Goal: Information Seeking & Learning: Learn about a topic

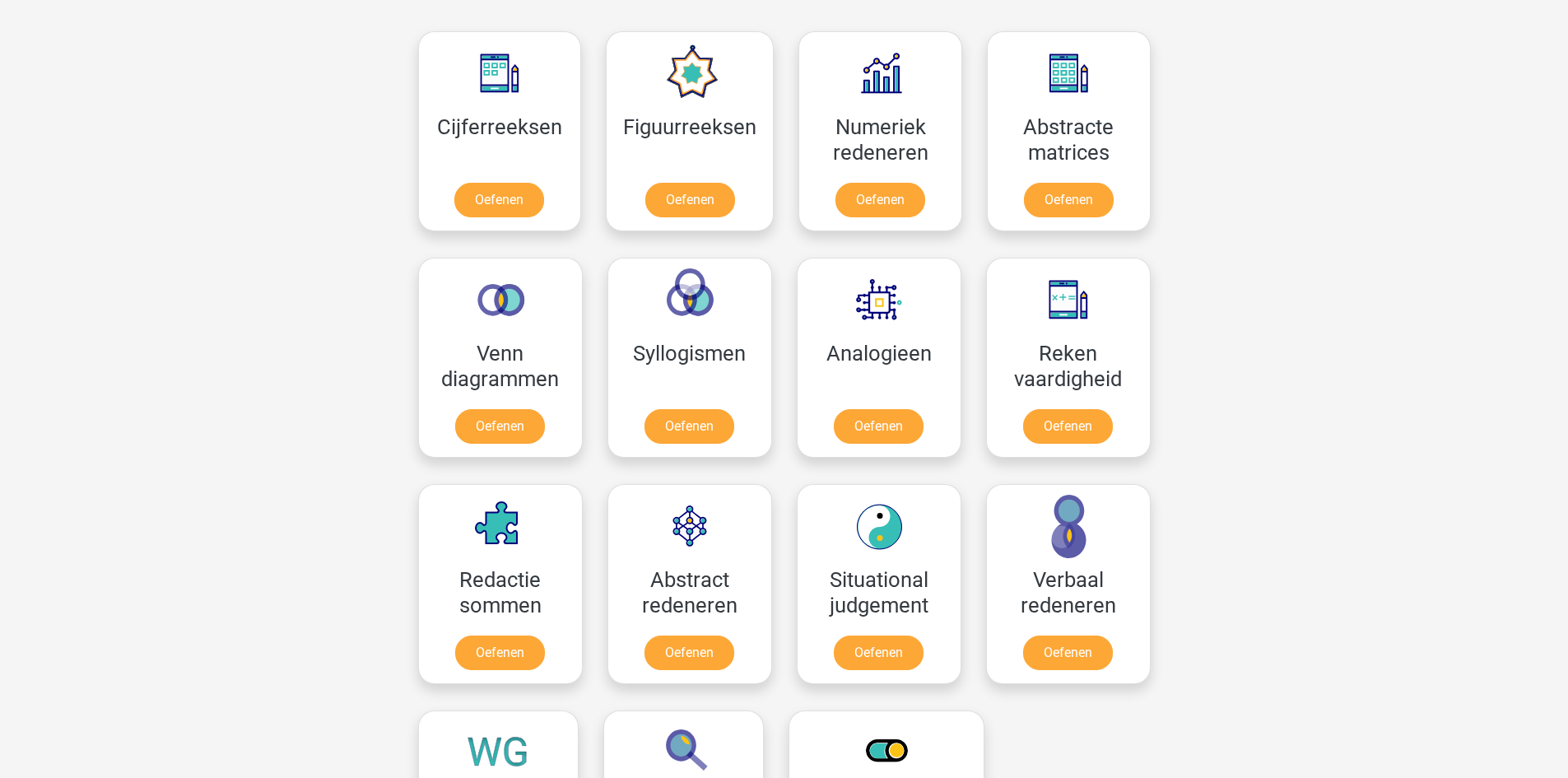
scroll to position [905, 0]
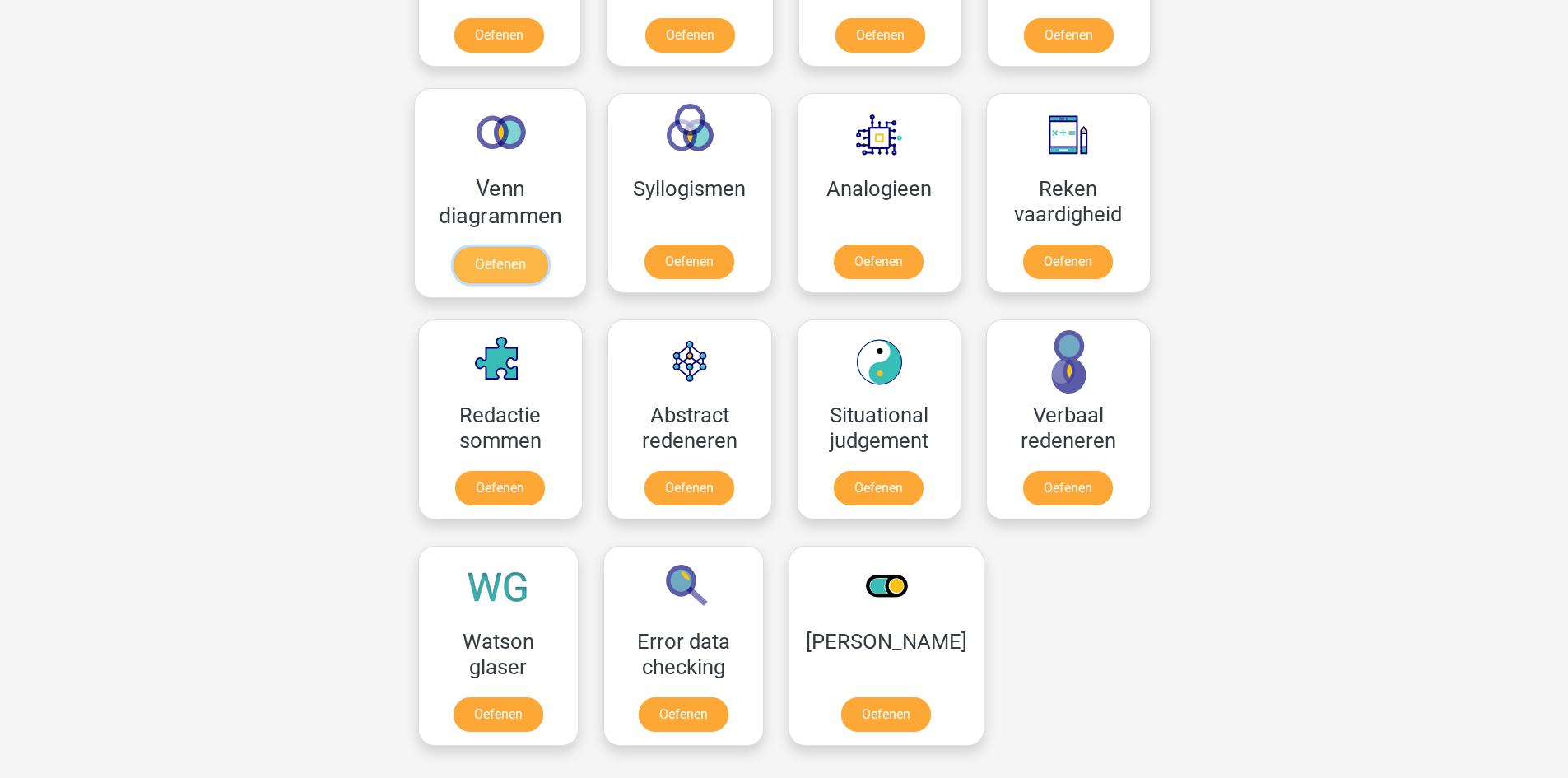
click at [512, 259] on link "Oefenen" at bounding box center [499, 265] width 94 height 36
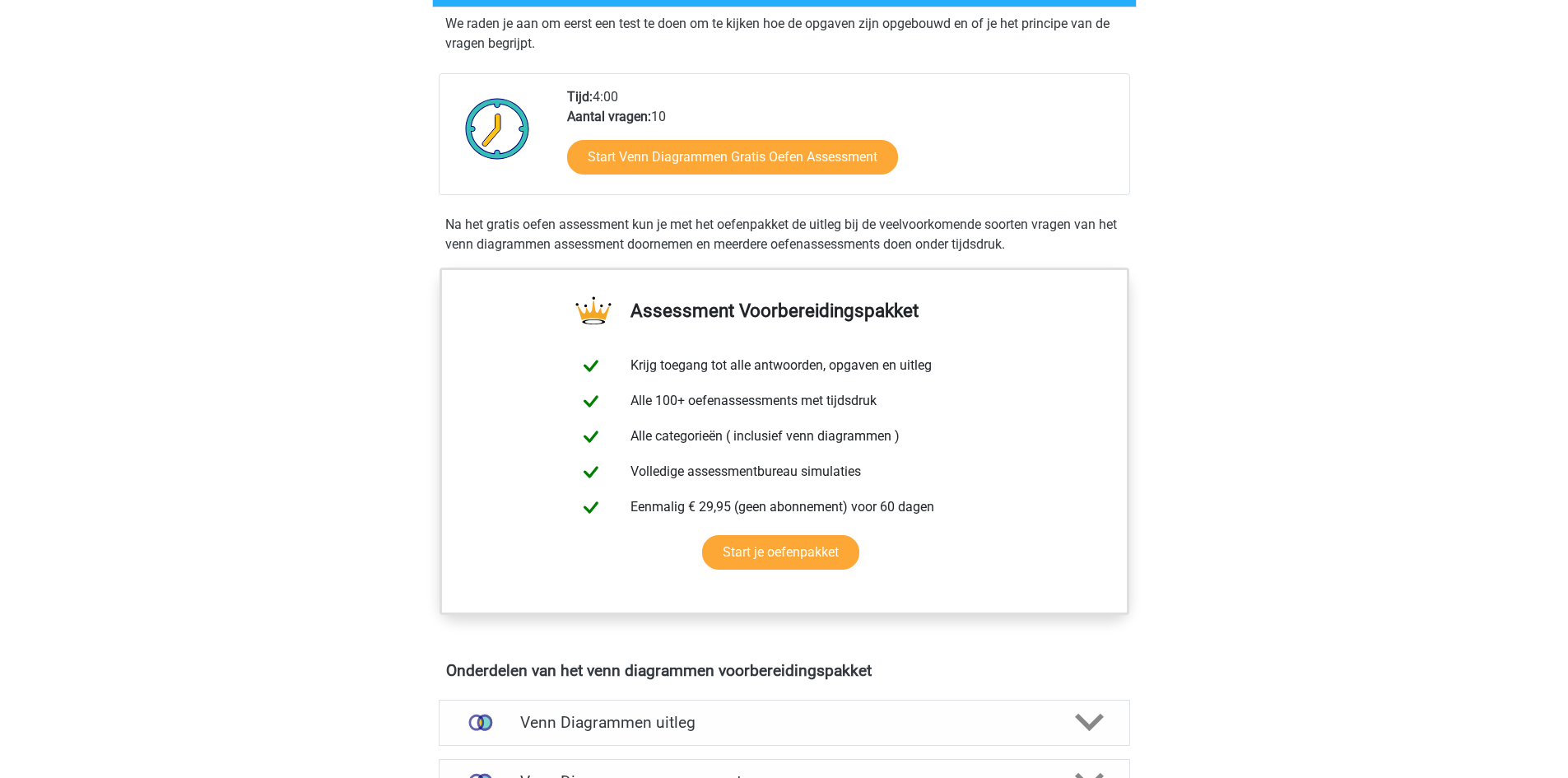
scroll to position [164, 0]
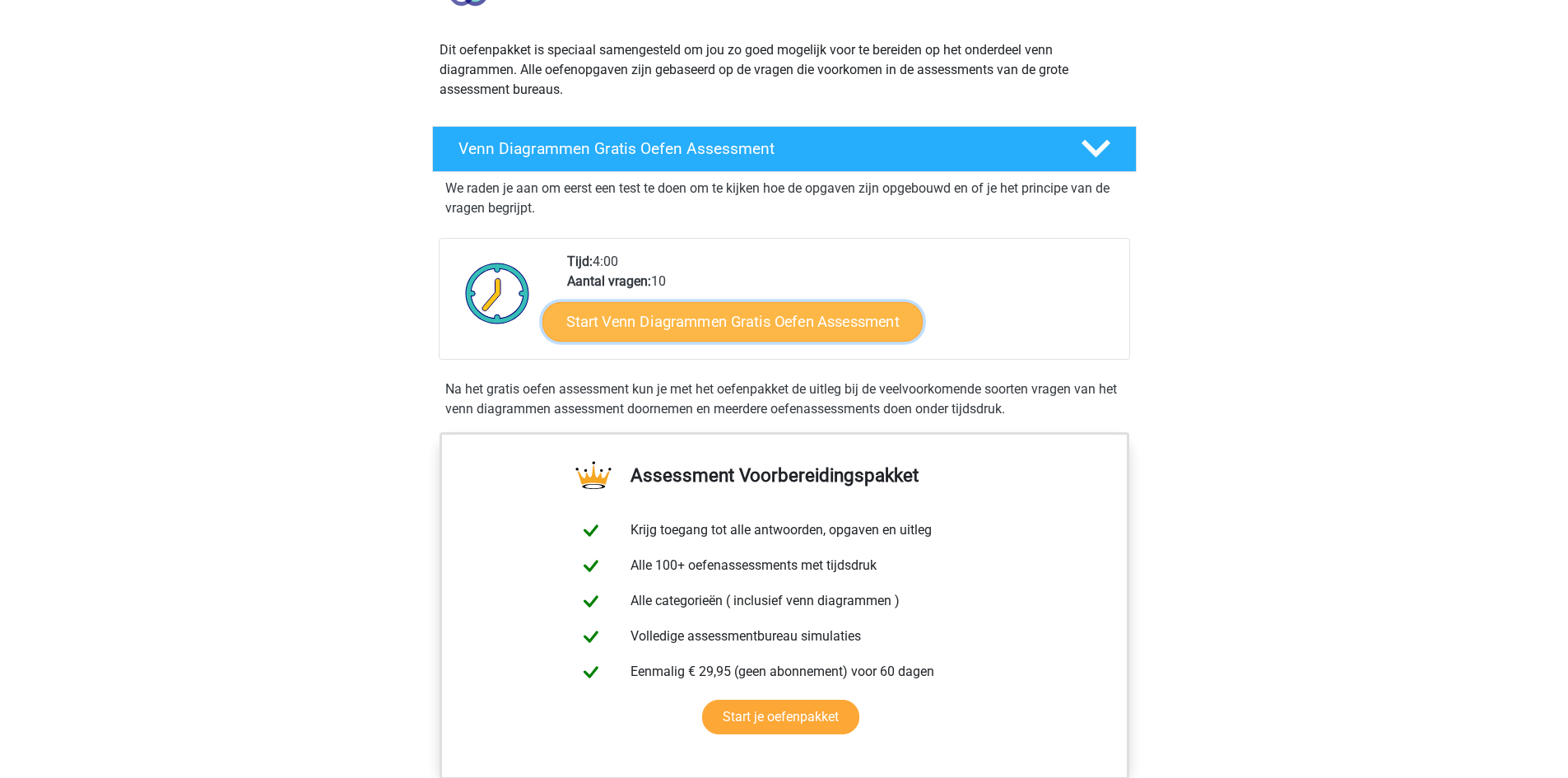
click at [711, 328] on link "Start Venn Diagrammen Gratis Oefen Assessment" at bounding box center [732, 321] width 380 height 39
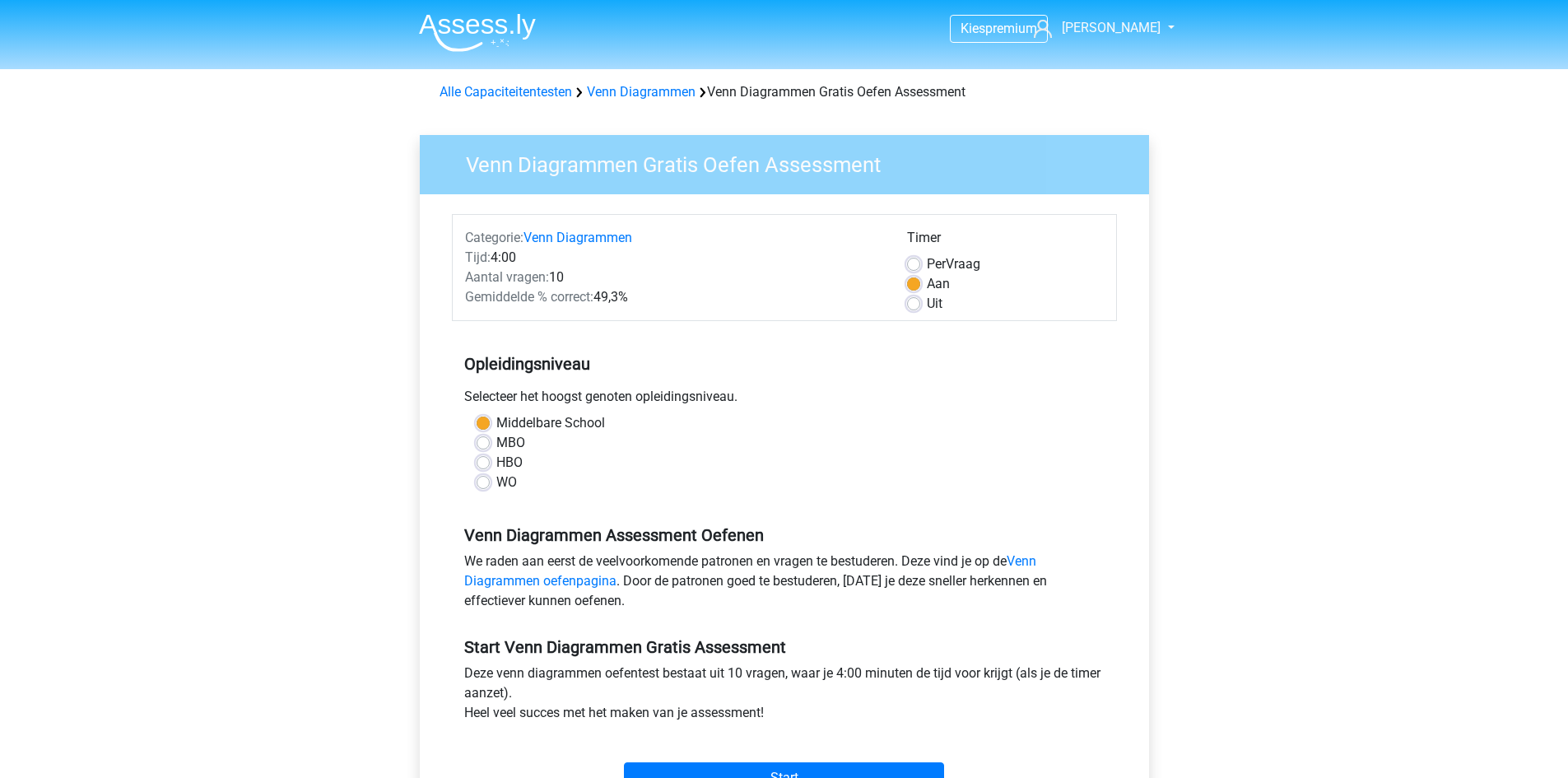
scroll to position [83, 0]
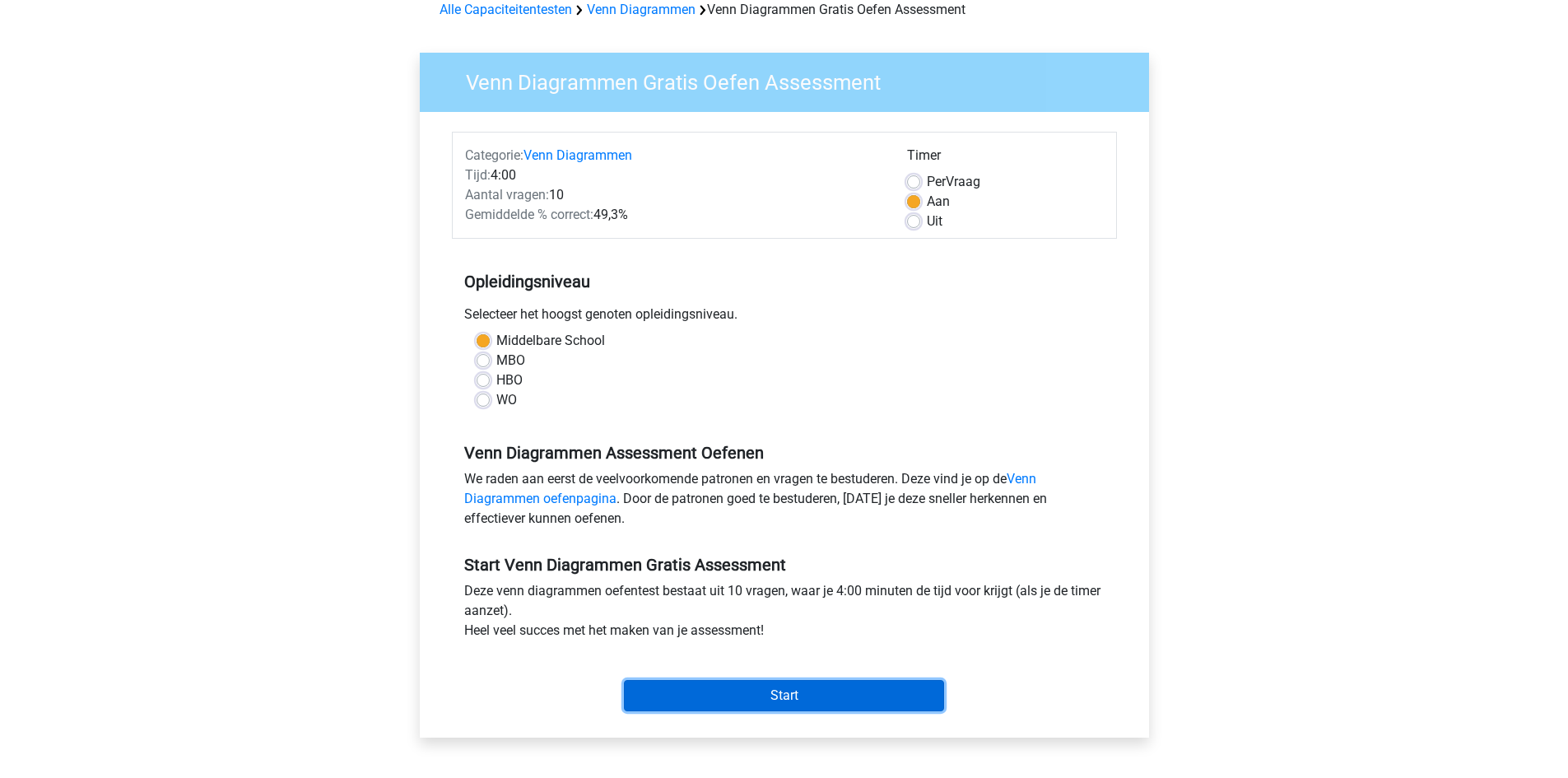
click at [787, 682] on input "Start" at bounding box center [784, 695] width 321 height 31
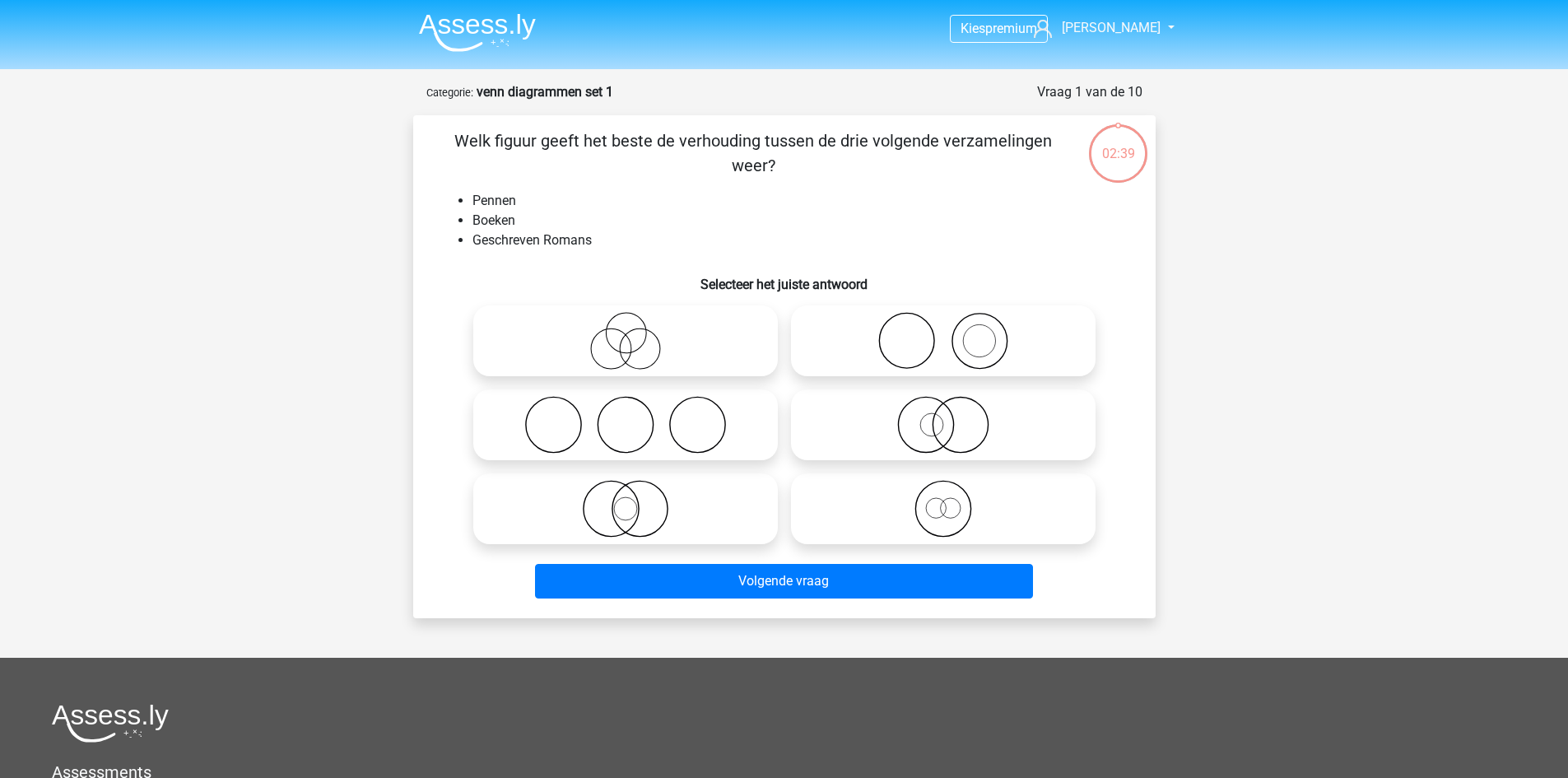
drag, startPoint x: 759, startPoint y: 513, endPoint x: 955, endPoint y: 503, distance: 196.3
click at [766, 512] on icon at bounding box center [625, 508] width 291 height 58
click at [636, 500] on input "radio" at bounding box center [630, 495] width 11 height 11
radio input "true"
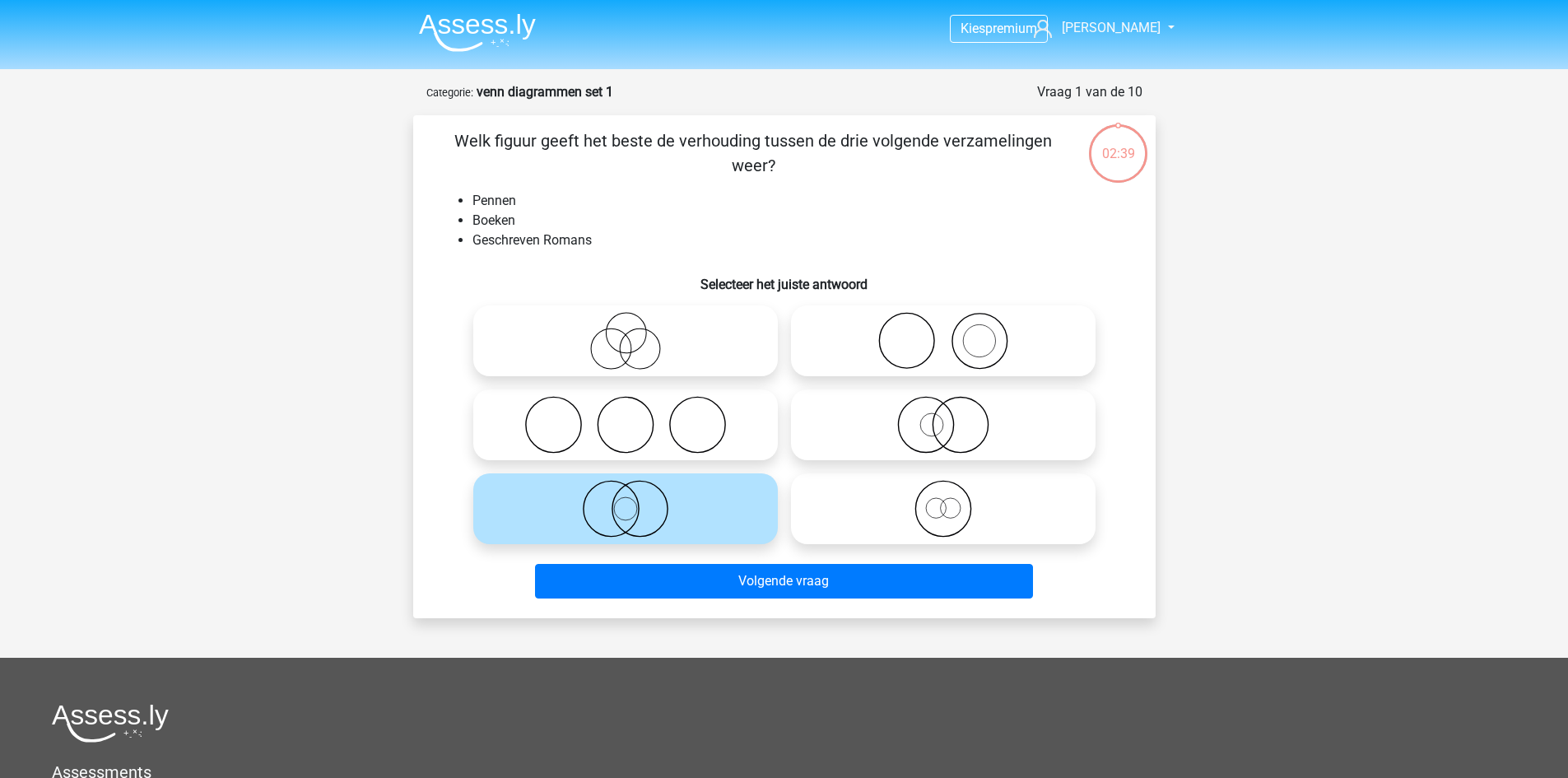
click at [958, 503] on icon at bounding box center [943, 508] width 291 height 58
click at [954, 500] on input "radio" at bounding box center [948, 495] width 11 height 11
radio input "true"
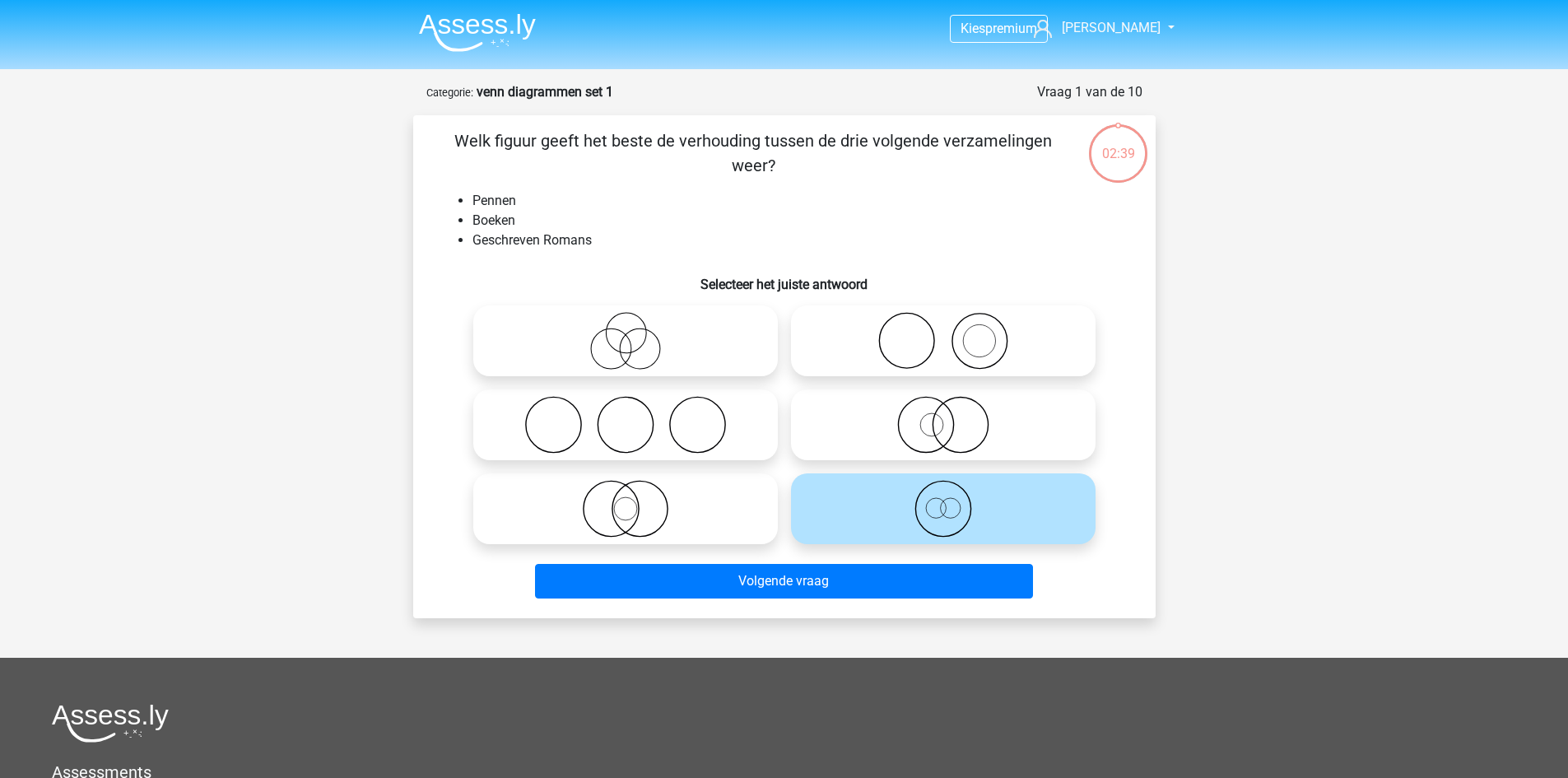
click at [937, 422] on icon at bounding box center [943, 424] width 291 height 58
click at [943, 417] on input "radio" at bounding box center [948, 411] width 11 height 11
radio input "true"
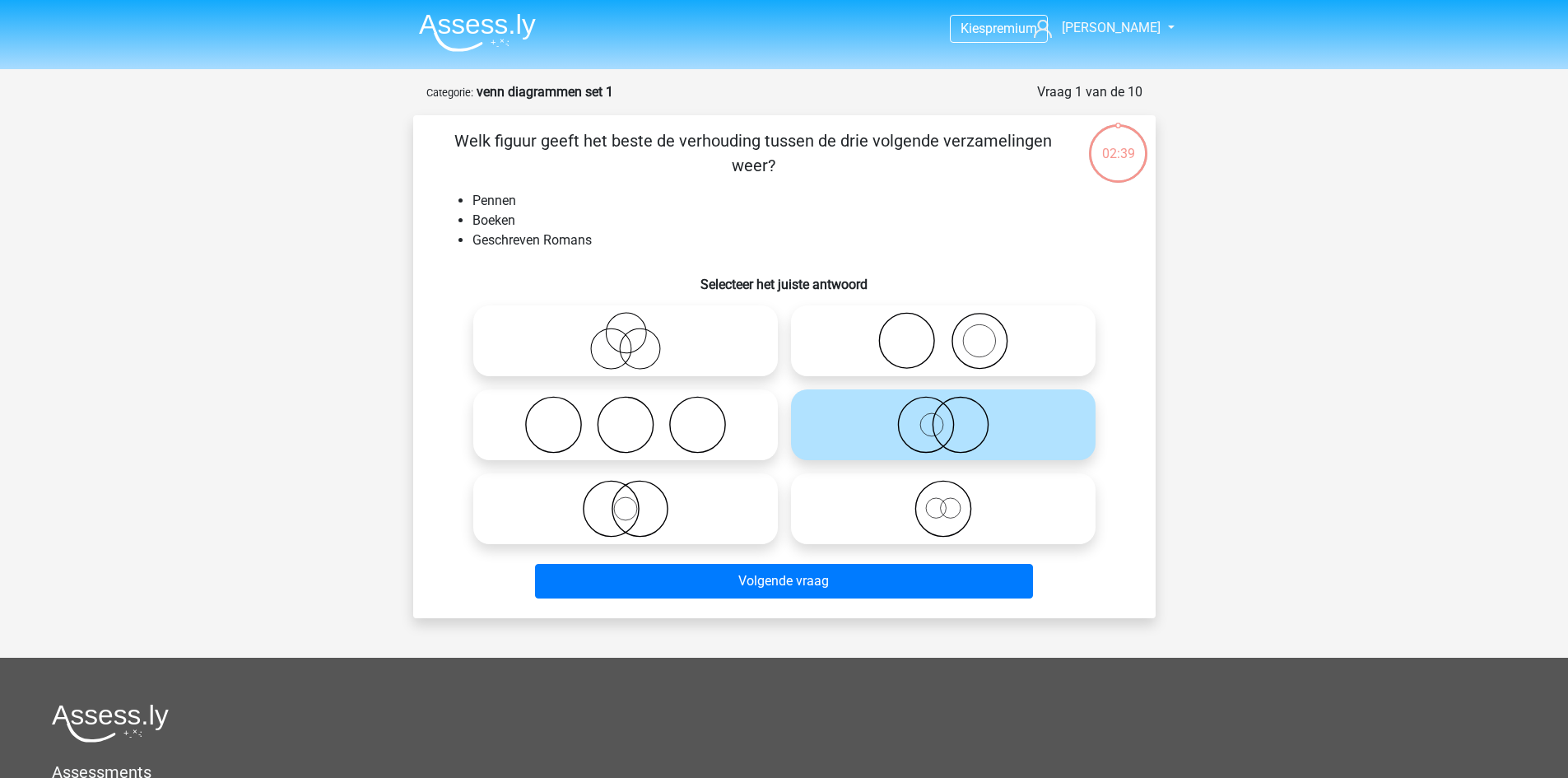
click at [949, 331] on input "radio" at bounding box center [948, 326] width 11 height 11
radio input "true"
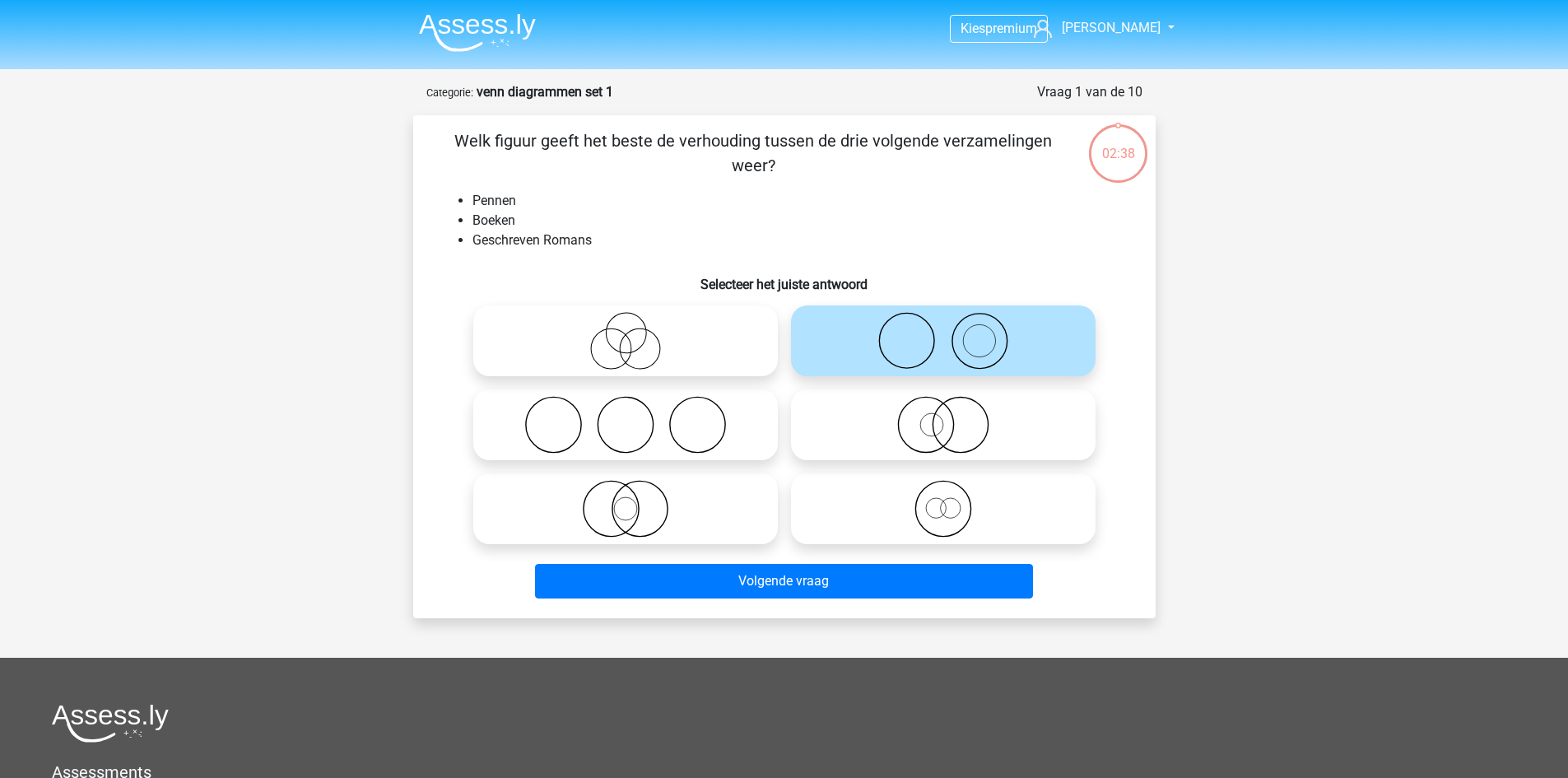
drag, startPoint x: 686, startPoint y: 331, endPoint x: 701, endPoint y: 366, distance: 38.1
click at [685, 331] on icon at bounding box center [625, 341] width 291 height 58
click at [636, 331] on input "radio" at bounding box center [630, 326] width 11 height 11
radio input "true"
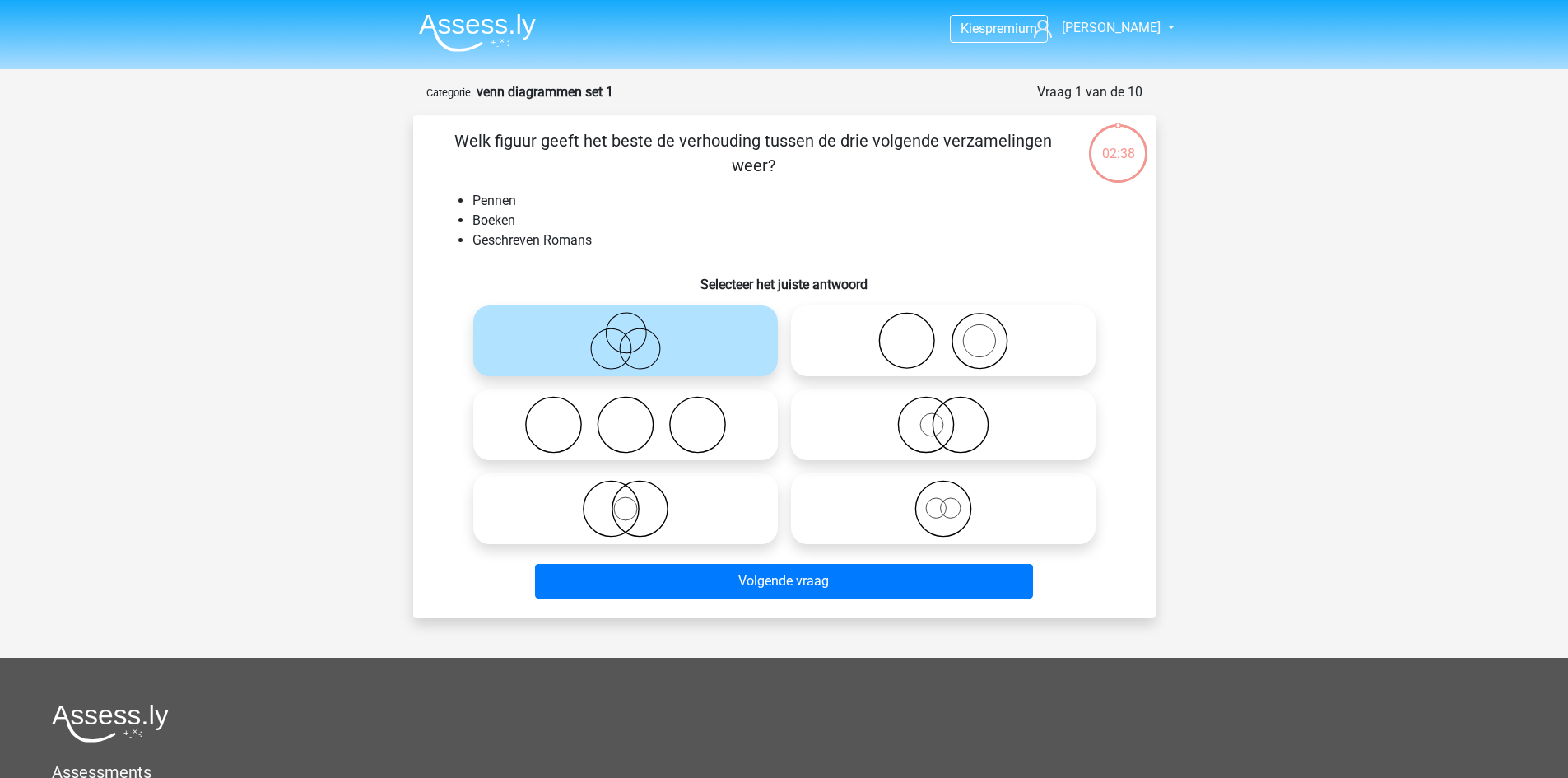
drag, startPoint x: 697, startPoint y: 410, endPoint x: 875, endPoint y: 422, distance: 178.4
click at [702, 409] on icon at bounding box center [625, 424] width 291 height 58
click at [636, 409] on input "radio" at bounding box center [630, 411] width 11 height 11
radio input "true"
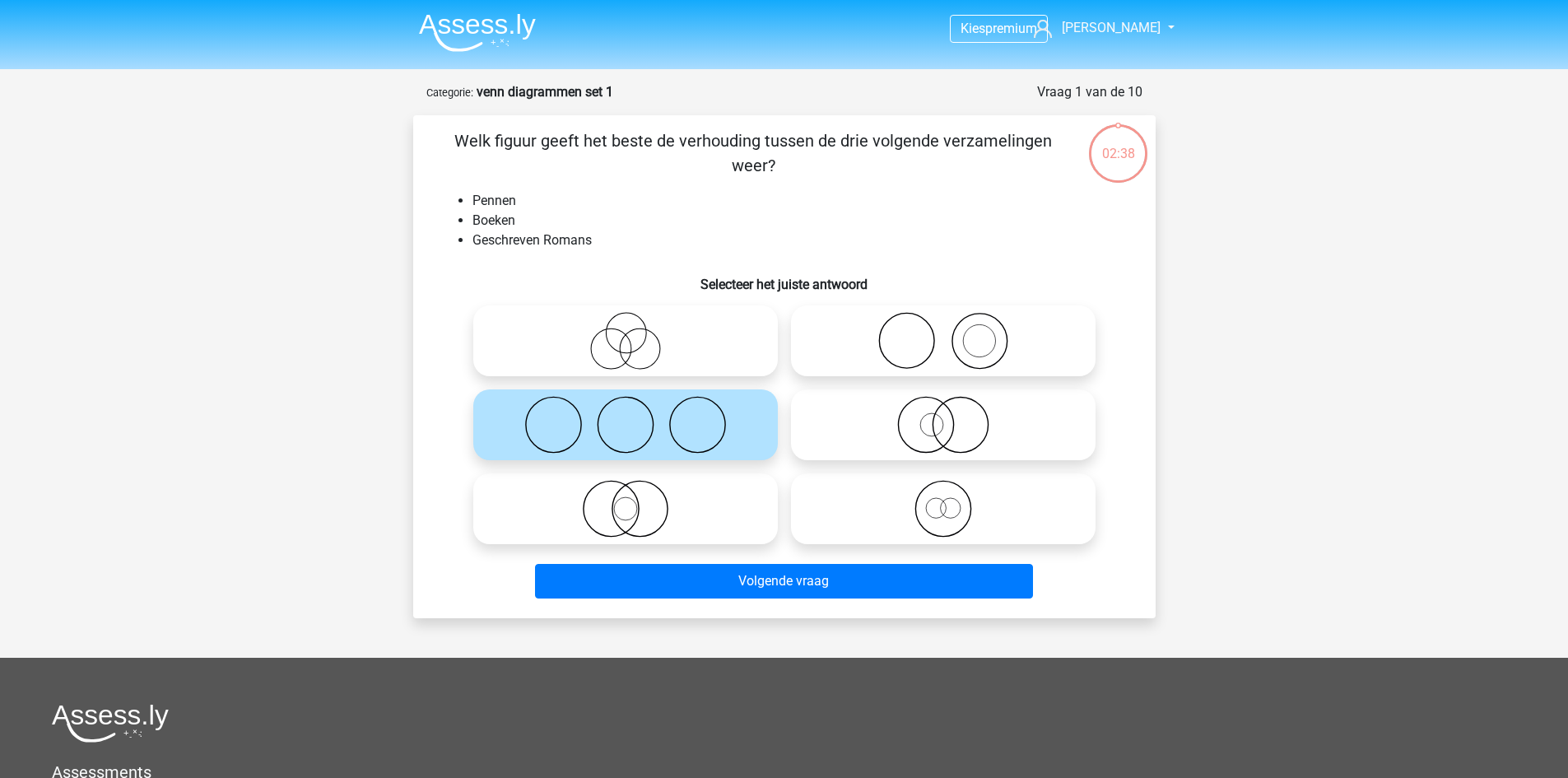
click at [897, 424] on icon at bounding box center [943, 424] width 291 height 58
click at [943, 417] on input "radio" at bounding box center [948, 411] width 11 height 11
radio input "true"
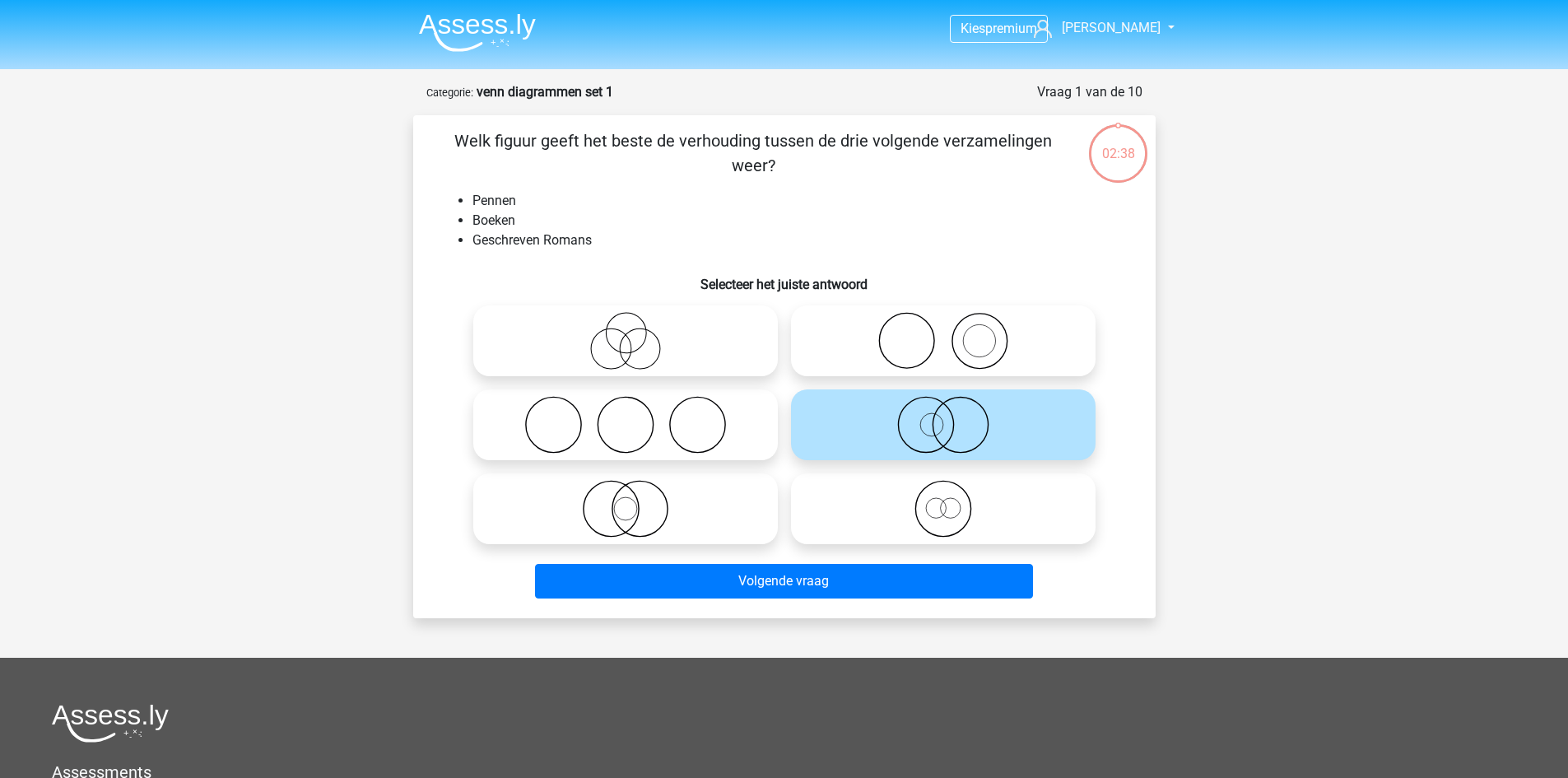
click at [747, 498] on icon at bounding box center [625, 508] width 291 height 58
click at [636, 498] on input "radio" at bounding box center [630, 495] width 11 height 11
radio input "true"
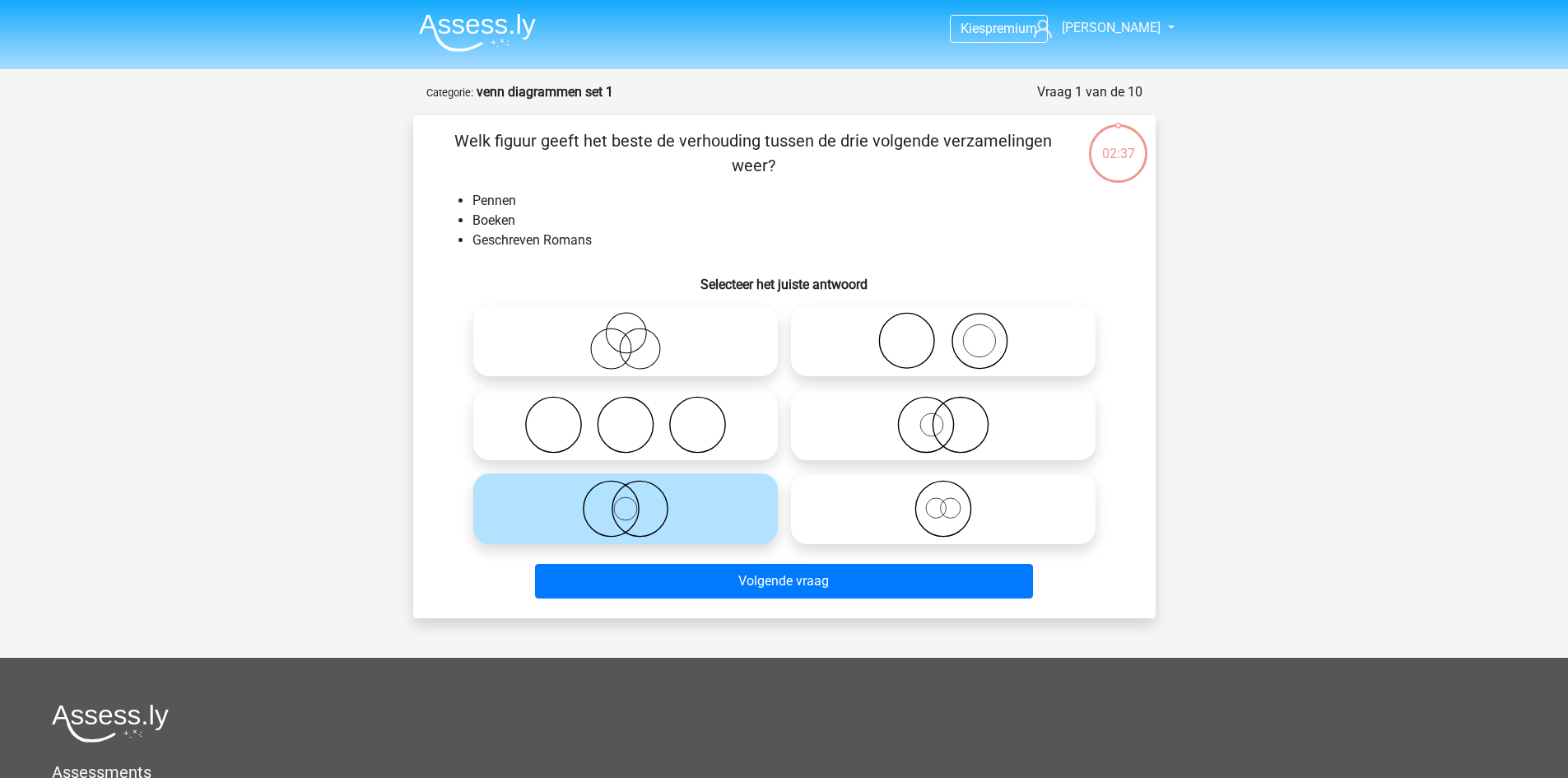
click at [943, 518] on icon at bounding box center [943, 508] width 291 height 58
click at [943, 500] on input "radio" at bounding box center [948, 495] width 11 height 11
radio input "true"
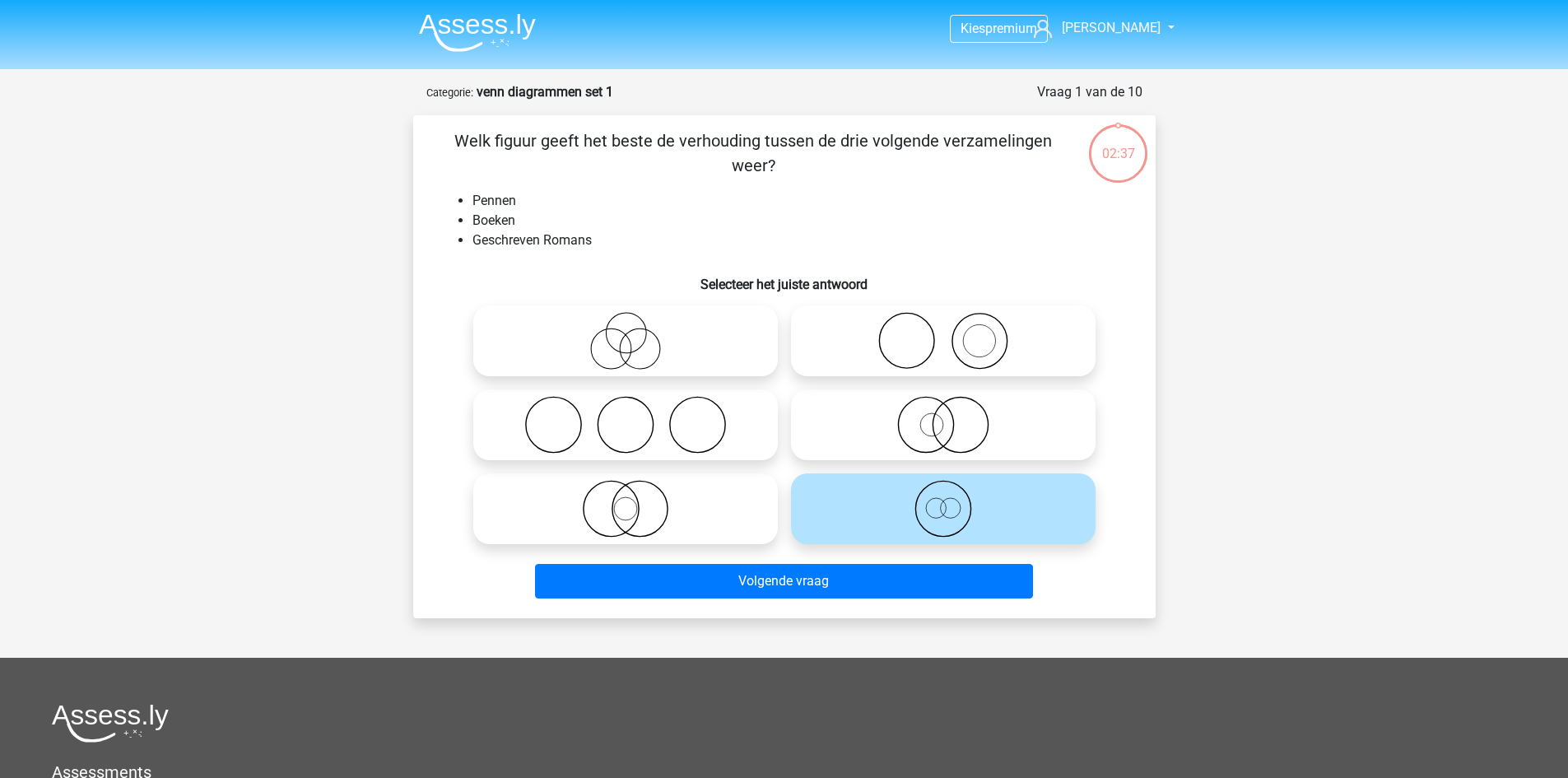
click at [654, 432] on icon at bounding box center [625, 424] width 291 height 58
click at [636, 417] on input "radio" at bounding box center [630, 411] width 11 height 11
radio input "true"
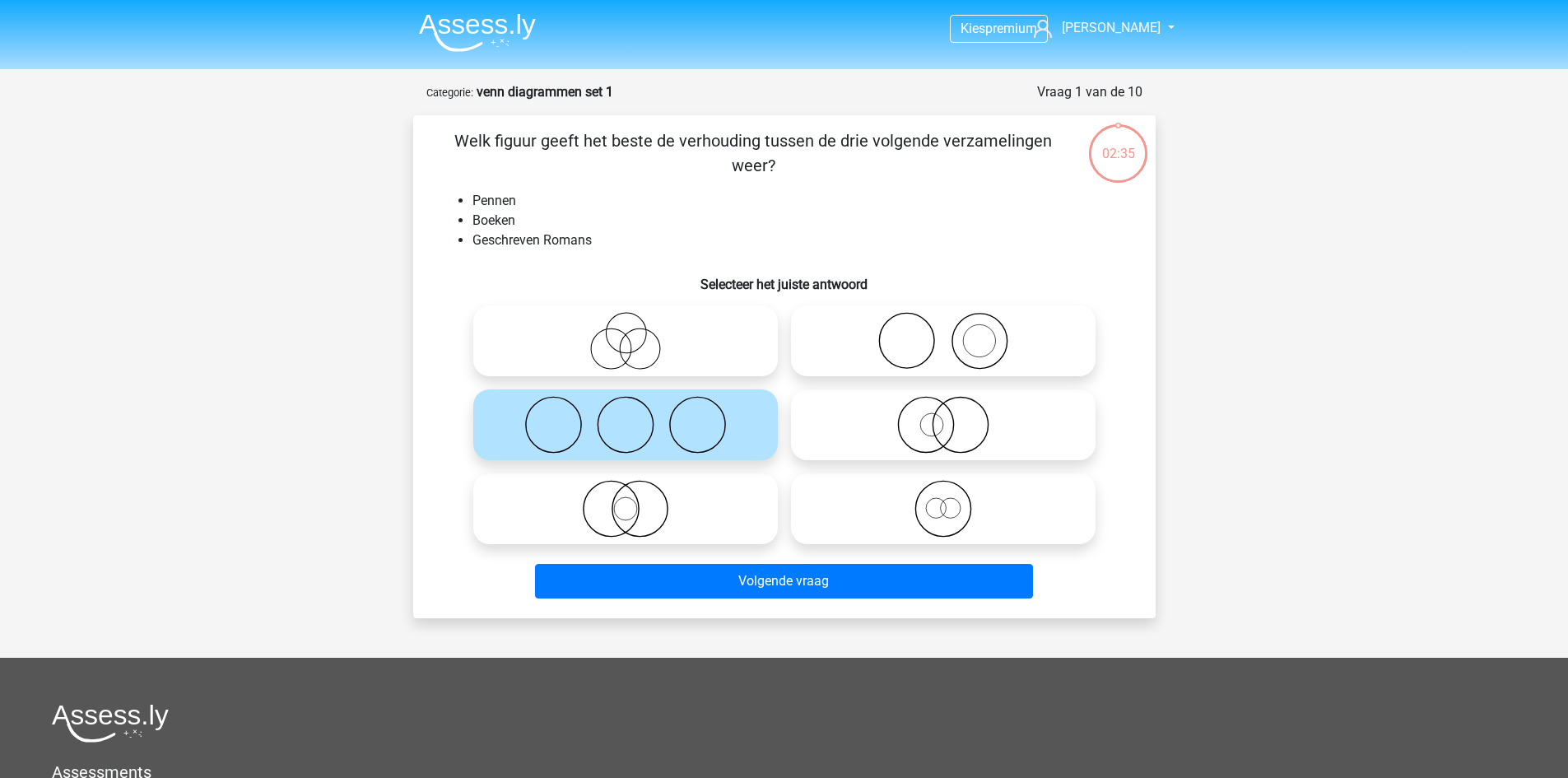
click at [886, 425] on icon at bounding box center [943, 424] width 291 height 58
click at [943, 417] on input "radio" at bounding box center [948, 411] width 11 height 11
radio input "true"
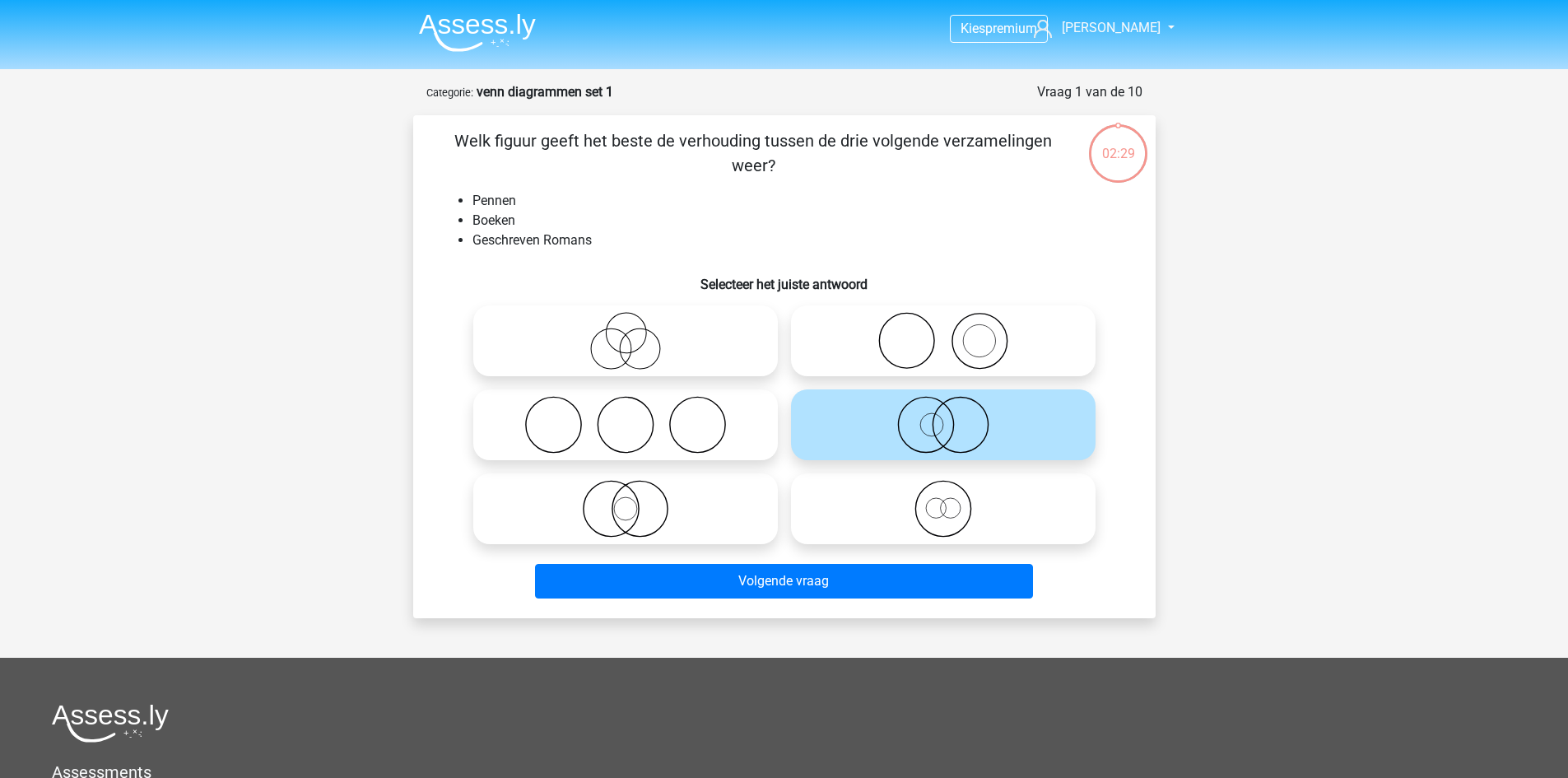
click at [671, 241] on li "Geschreven Romans" at bounding box center [801, 240] width 657 height 20
click at [692, 488] on icon at bounding box center [625, 508] width 291 height 58
click at [636, 490] on input "radio" at bounding box center [630, 495] width 11 height 11
radio input "true"
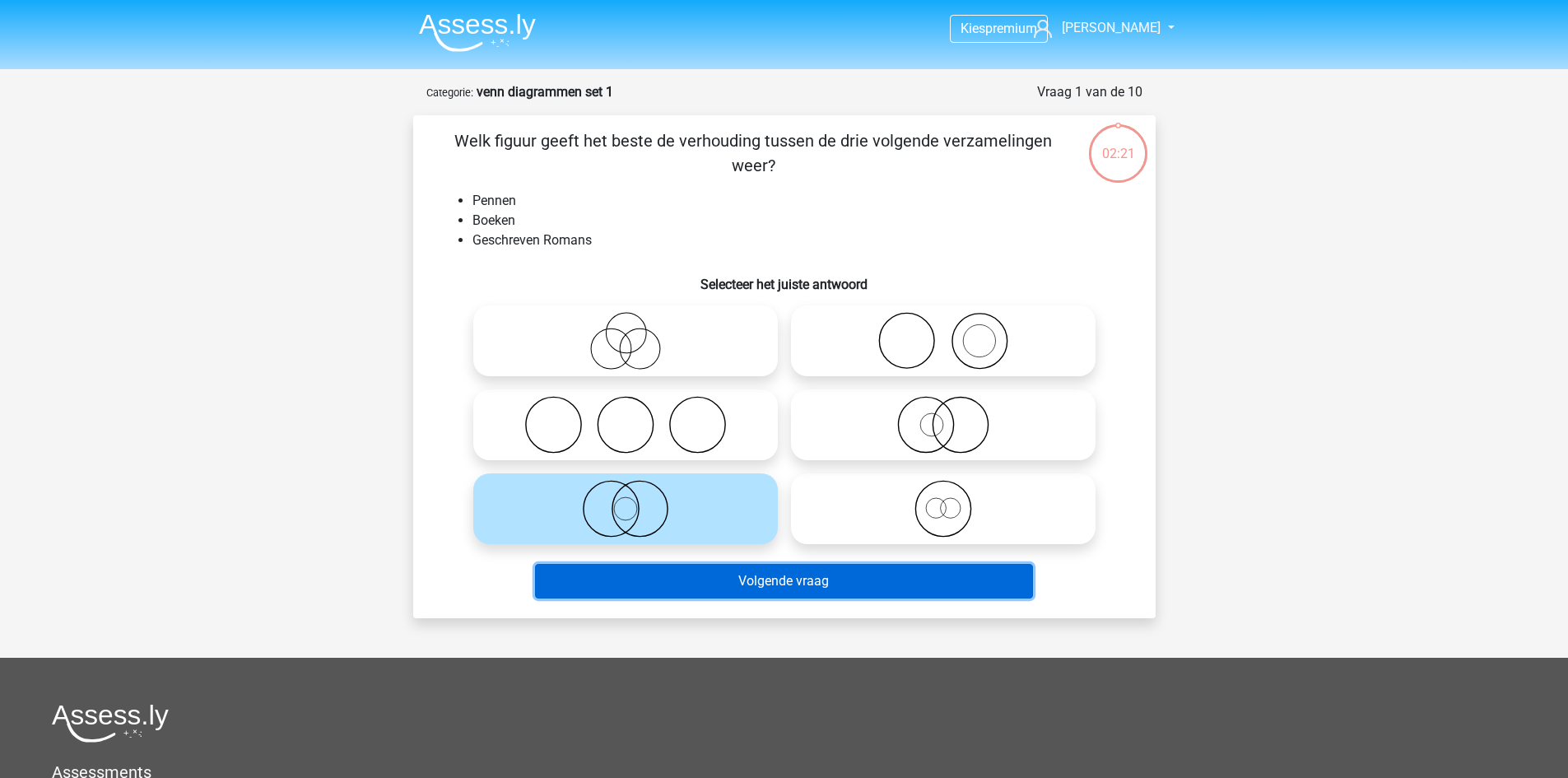
click at [798, 595] on button "Volgende vraag" at bounding box center [784, 580] width 498 height 34
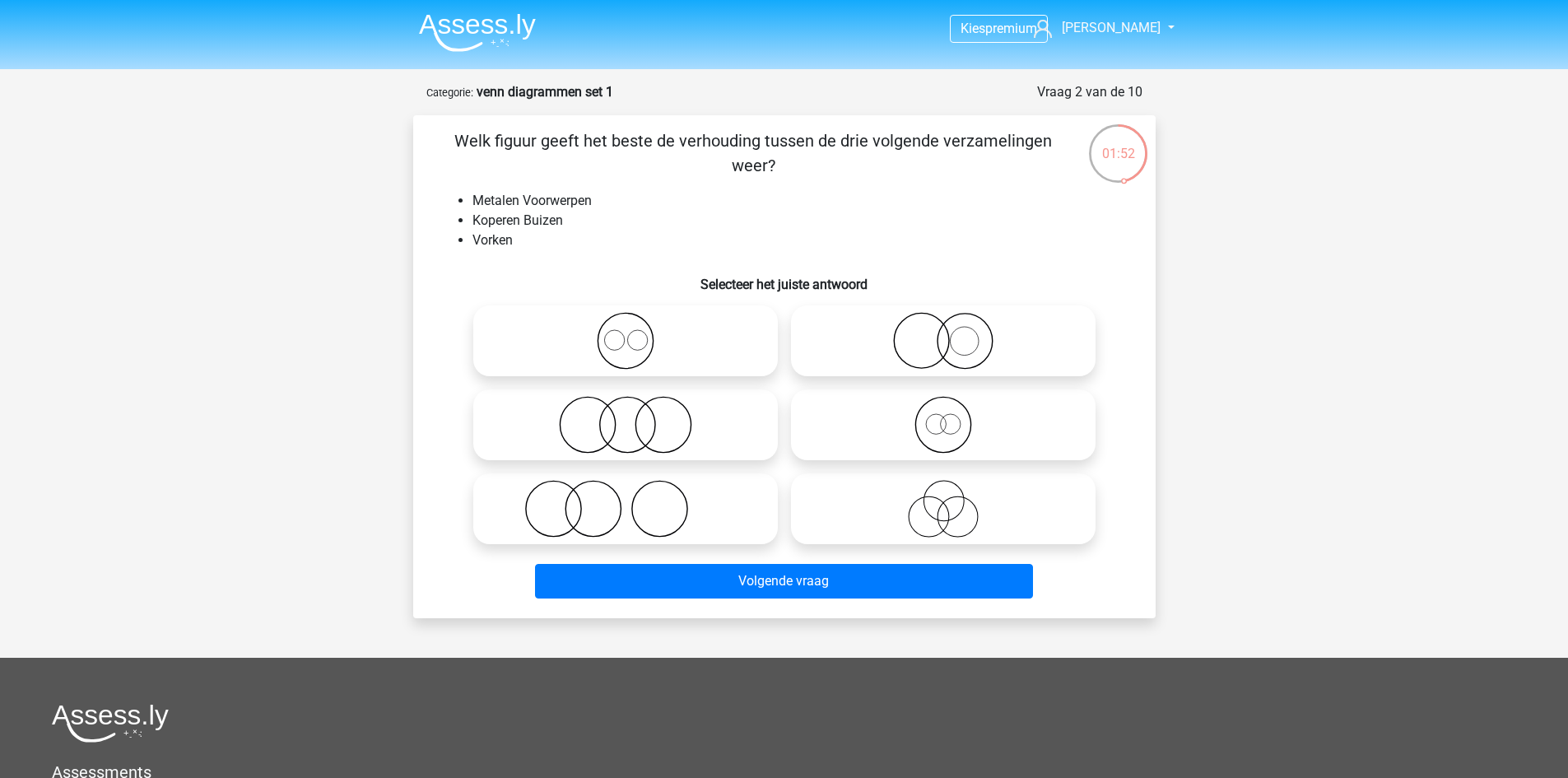
click at [574, 521] on icon at bounding box center [625, 508] width 291 height 58
click at [625, 500] on input "radio" at bounding box center [630, 495] width 11 height 11
radio input "true"
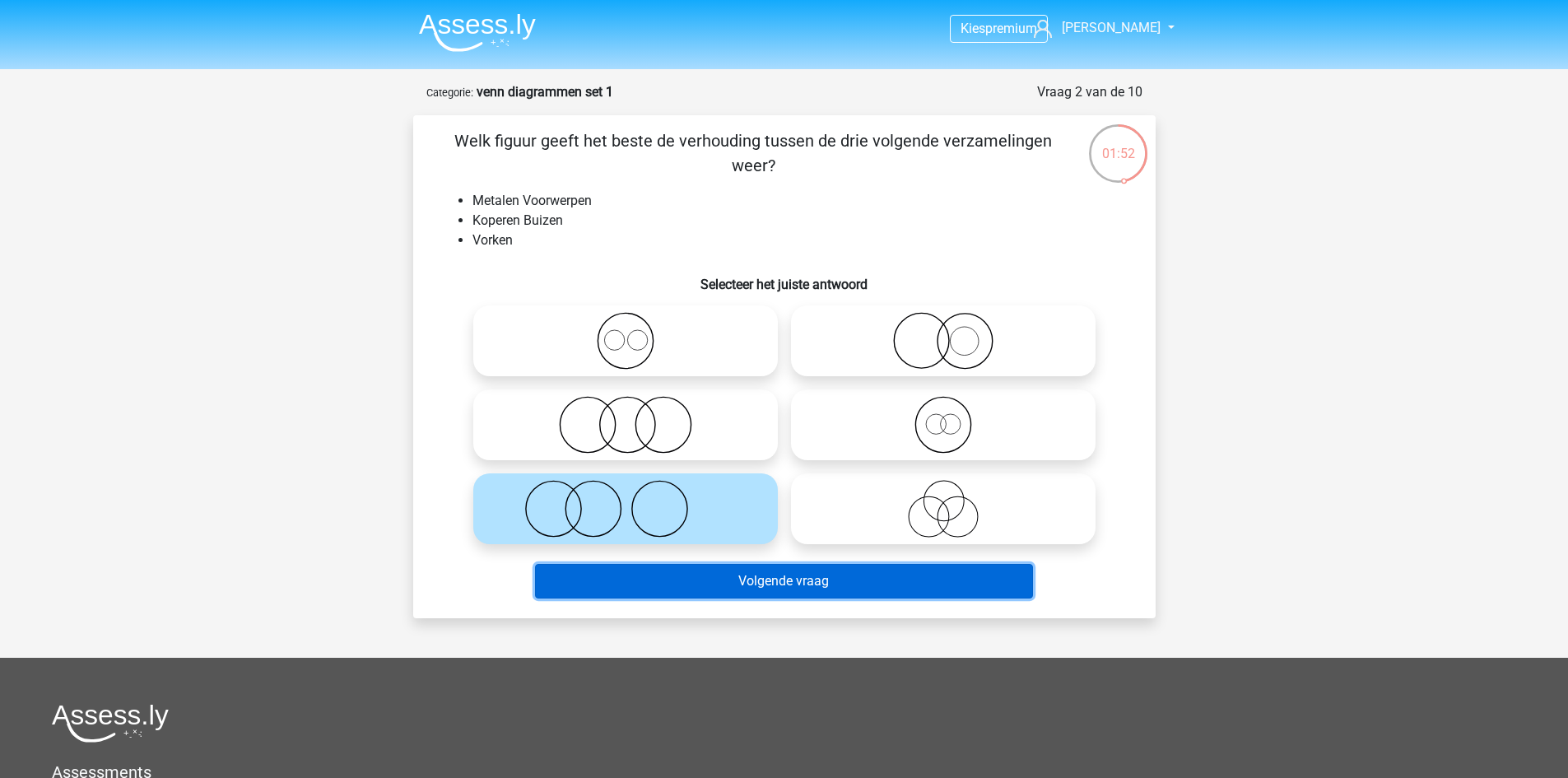
click at [711, 578] on button "Volgende vraag" at bounding box center [784, 580] width 498 height 34
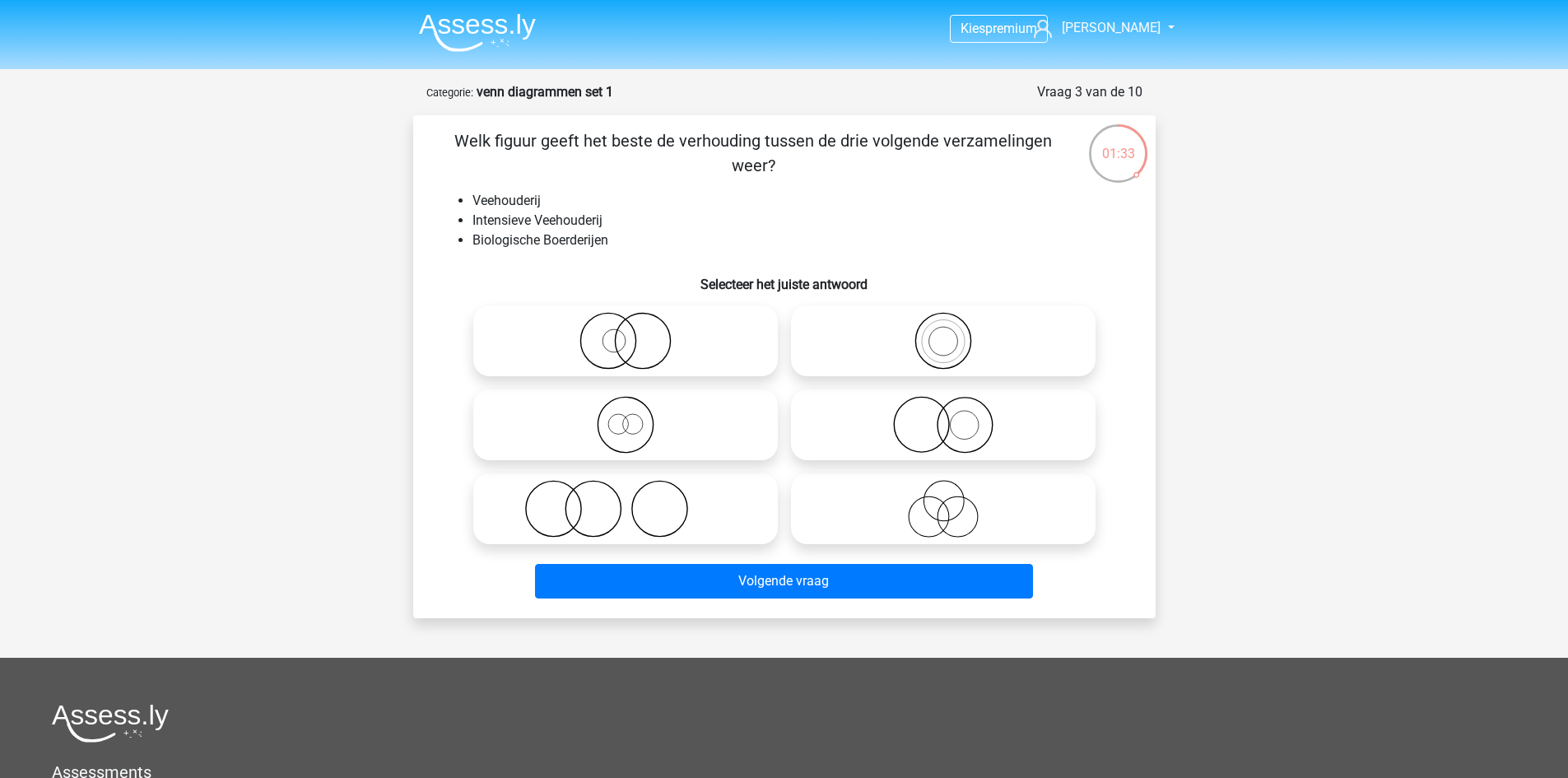
click at [616, 427] on icon at bounding box center [625, 424] width 291 height 58
click at [625, 417] on input "radio" at bounding box center [630, 411] width 11 height 11
radio input "true"
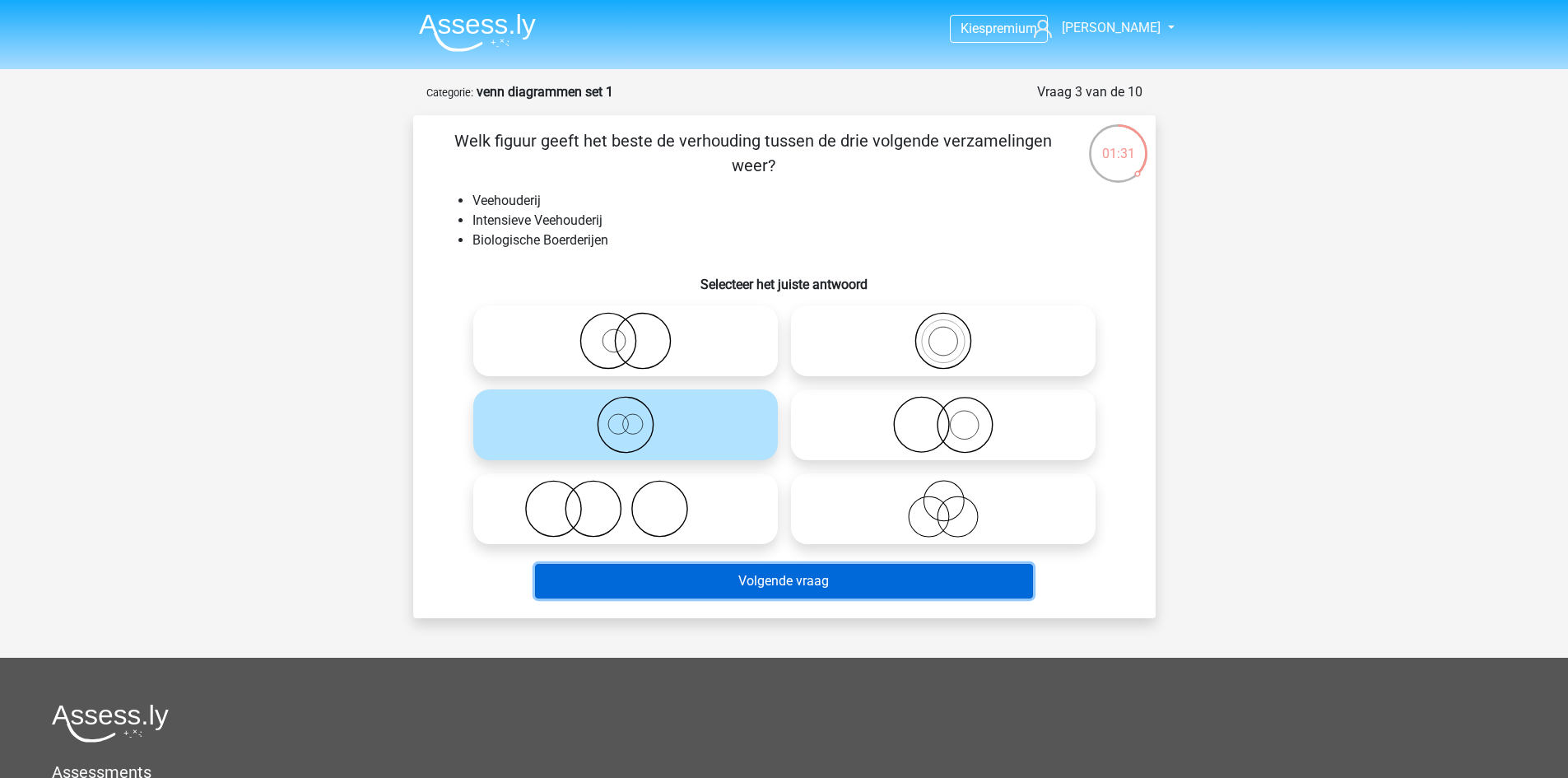
click at [794, 576] on button "Volgende vraag" at bounding box center [784, 580] width 498 height 34
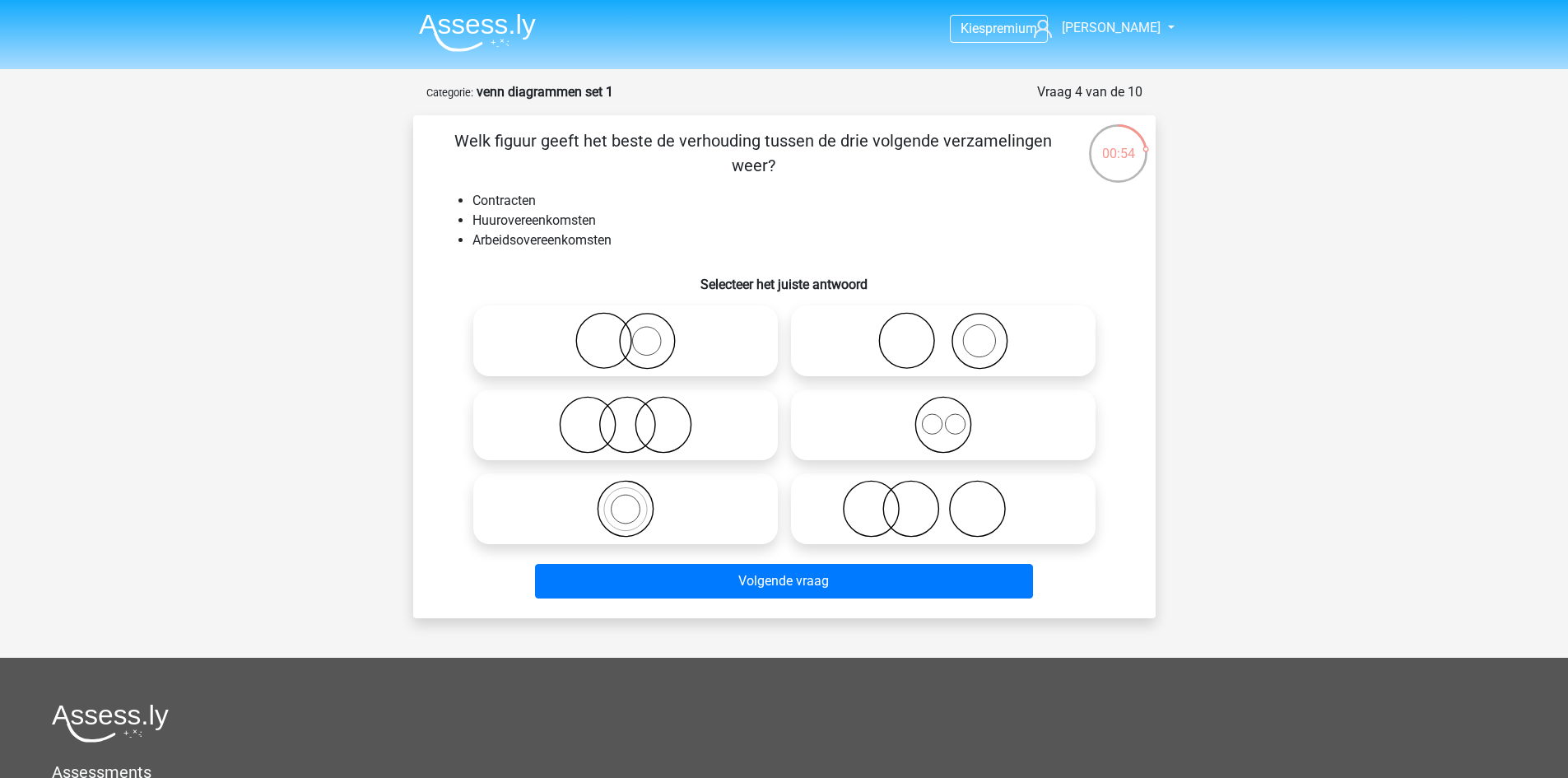
click at [622, 341] on icon at bounding box center [625, 341] width 291 height 58
click at [625, 332] on input "radio" at bounding box center [630, 326] width 11 height 11
radio input "true"
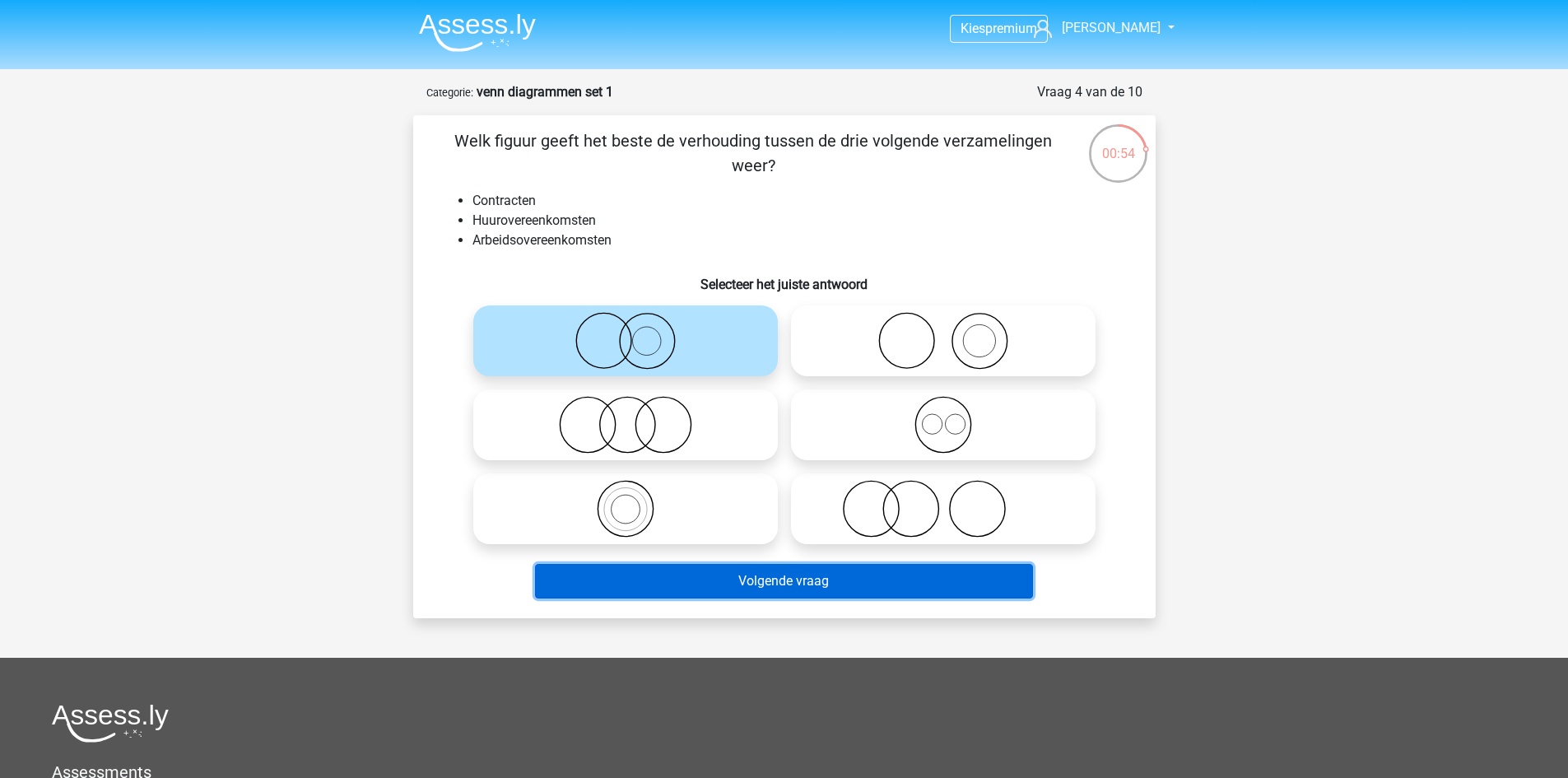
click at [763, 582] on button "Volgende vraag" at bounding box center [784, 580] width 498 height 34
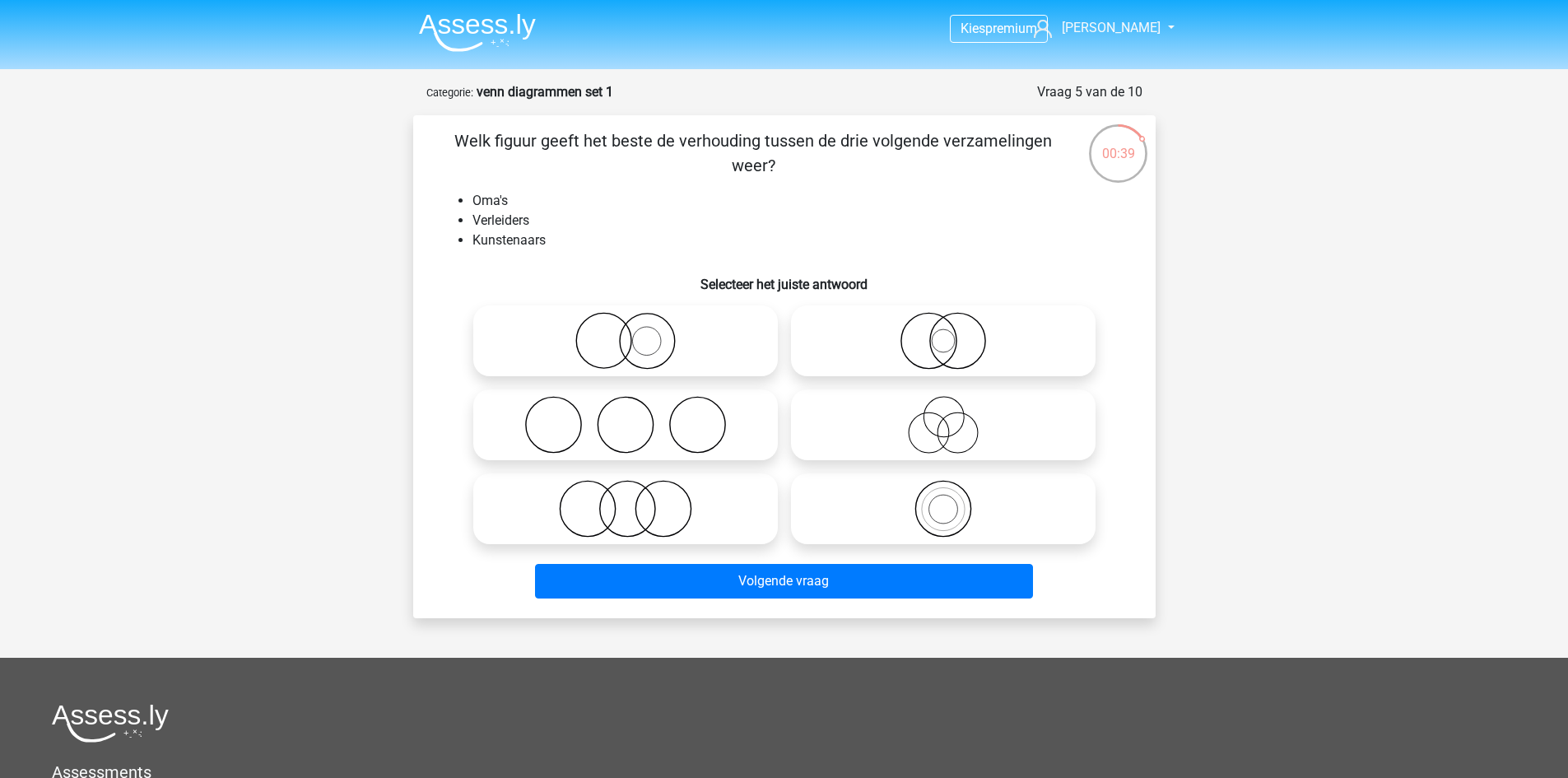
click at [618, 422] on icon at bounding box center [625, 424] width 291 height 58
click at [625, 417] on input "radio" at bounding box center [630, 411] width 11 height 11
radio input "true"
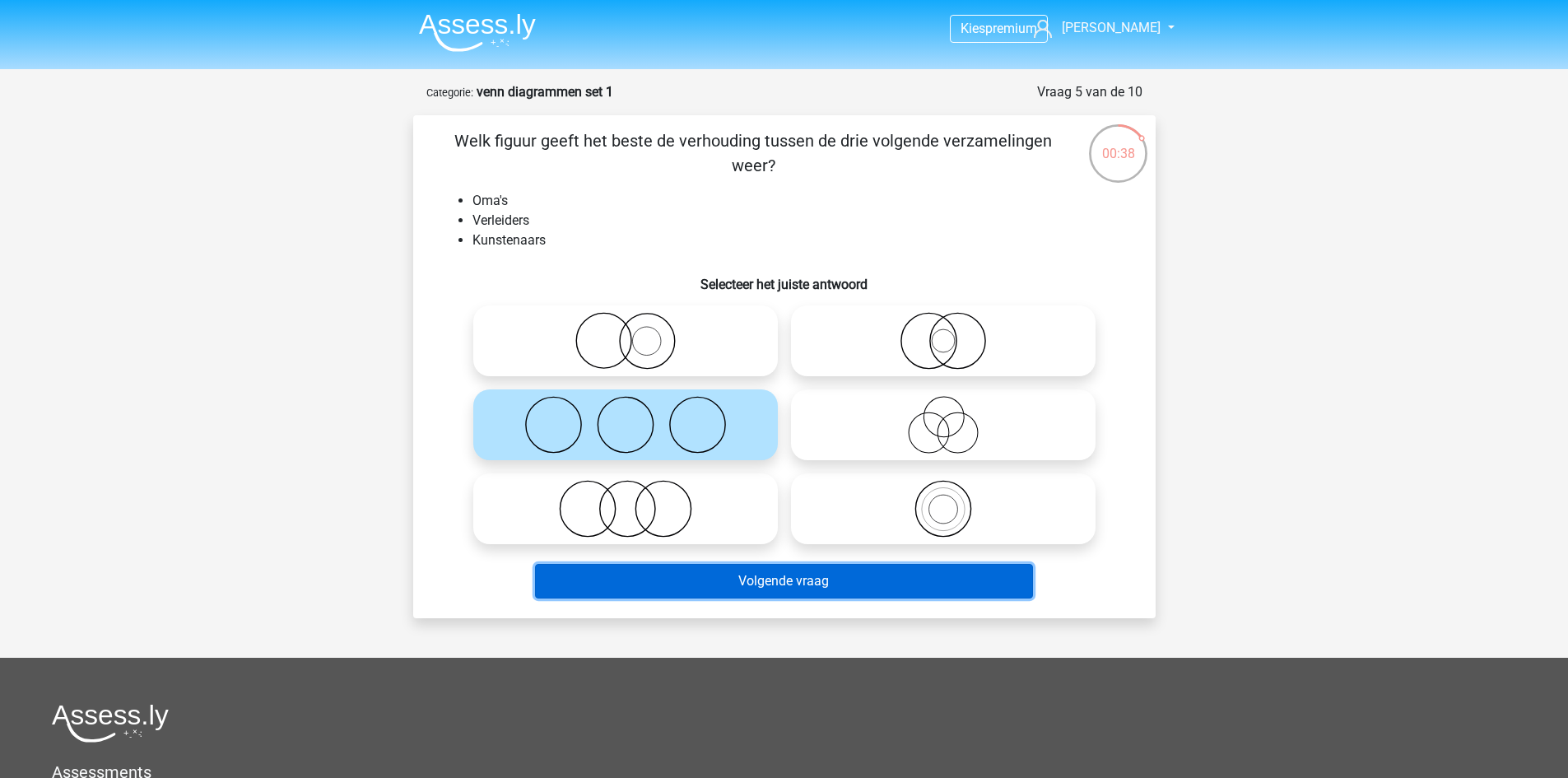
click at [810, 573] on button "Volgende vraag" at bounding box center [784, 580] width 498 height 34
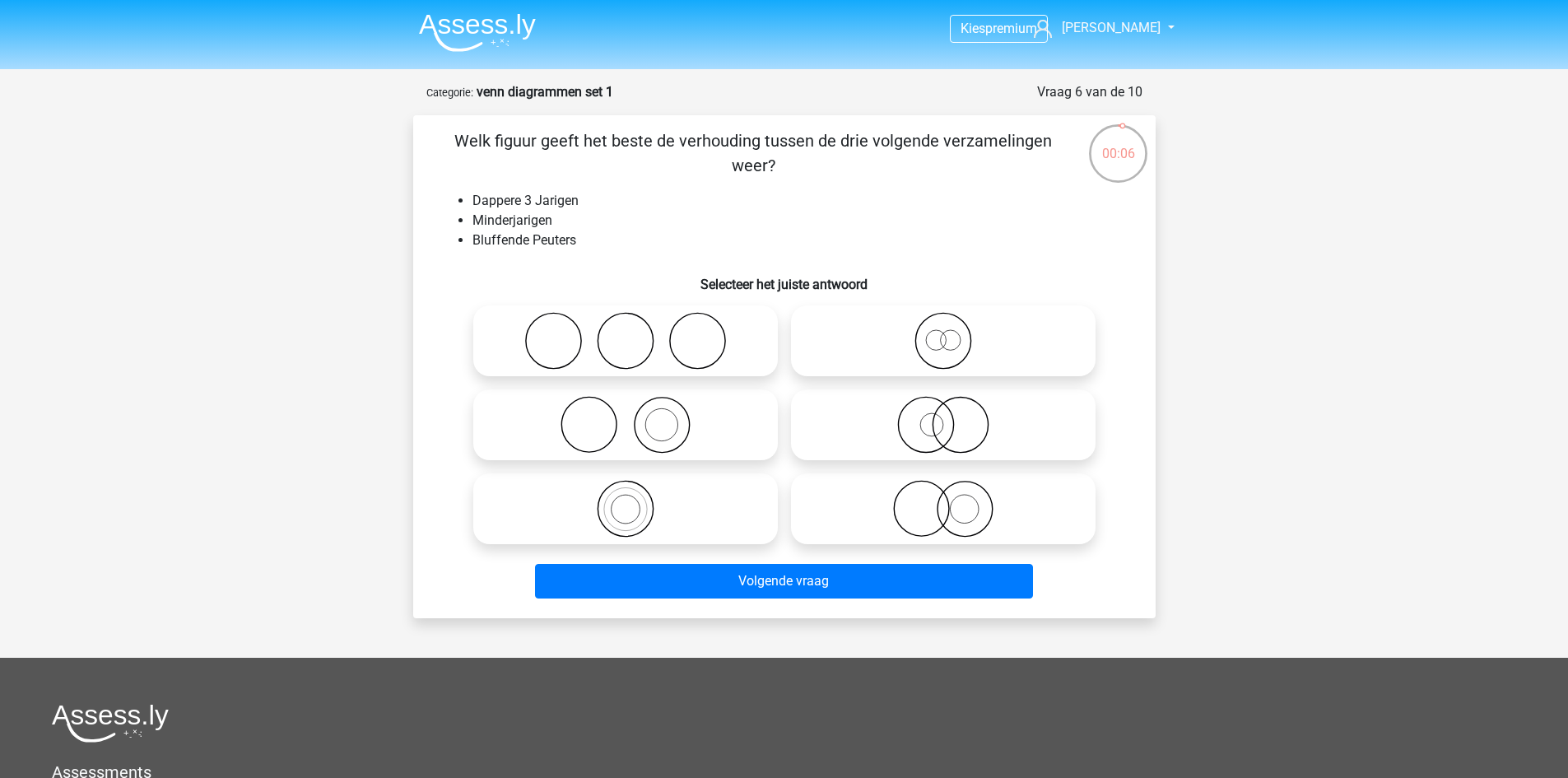
click at [1020, 356] on icon at bounding box center [943, 341] width 291 height 58
click at [954, 332] on input "radio" at bounding box center [948, 326] width 11 height 11
radio input "true"
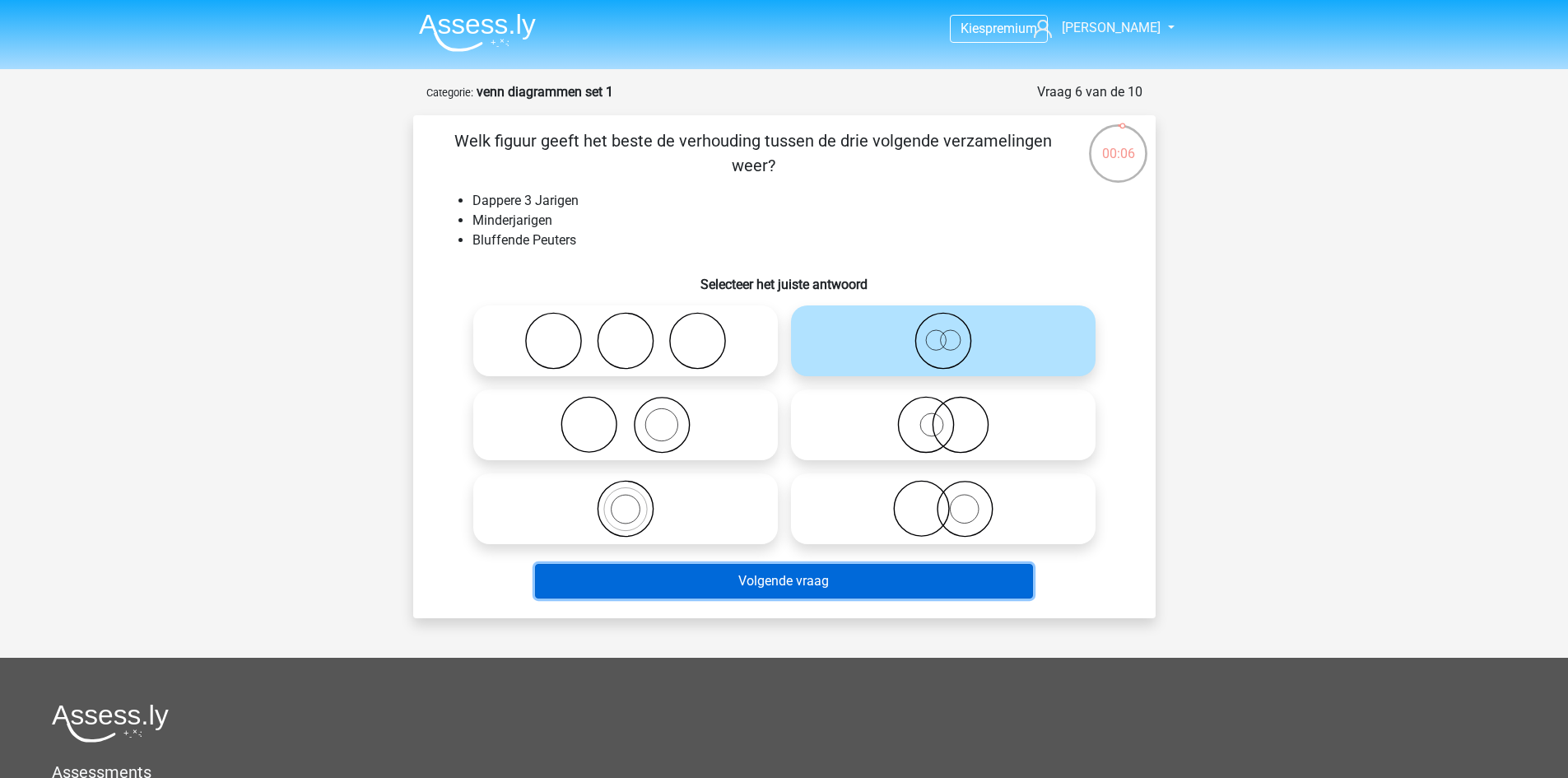
click at [872, 578] on button "Volgende vraag" at bounding box center [784, 580] width 498 height 34
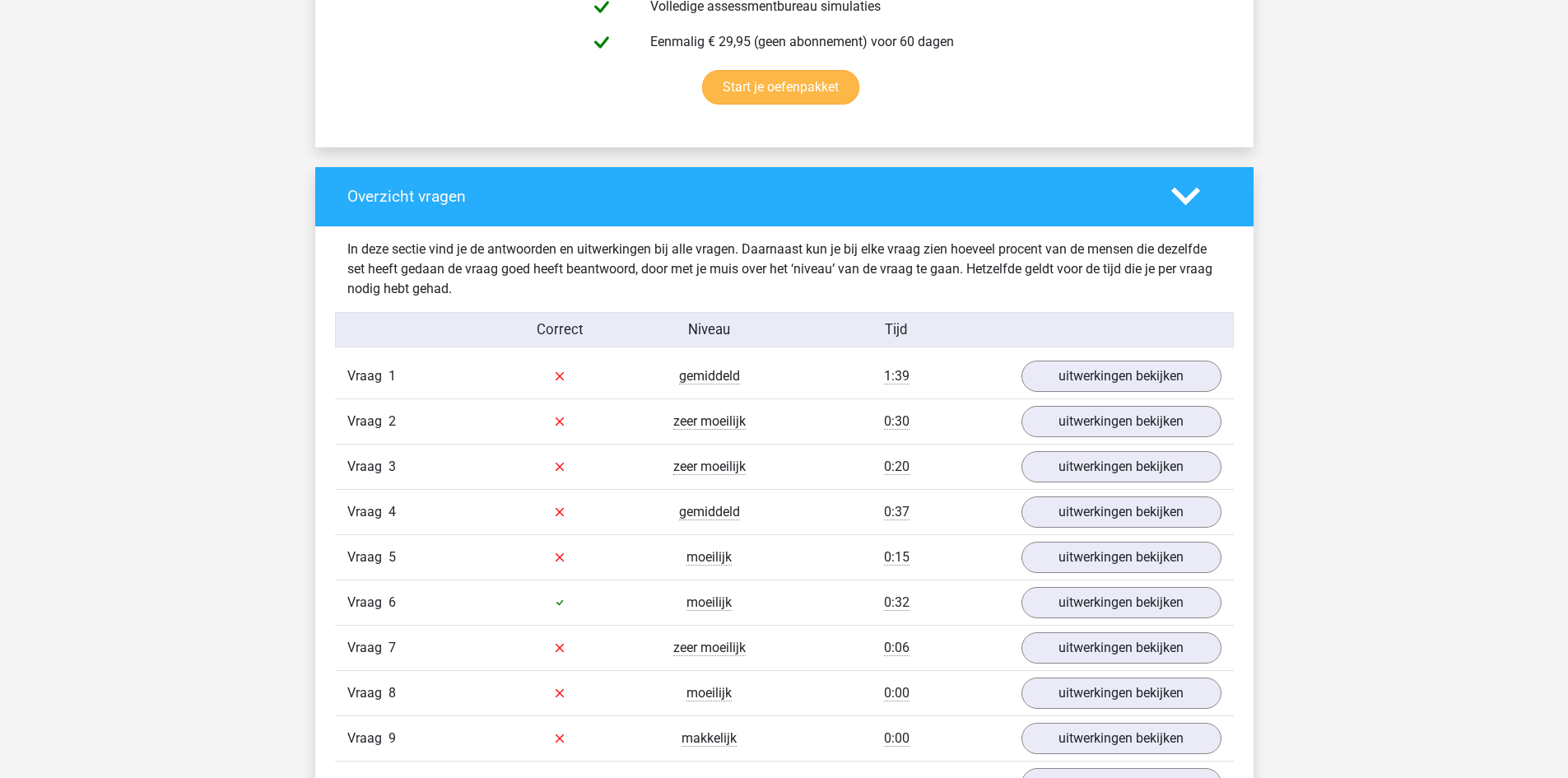
scroll to position [1235, 0]
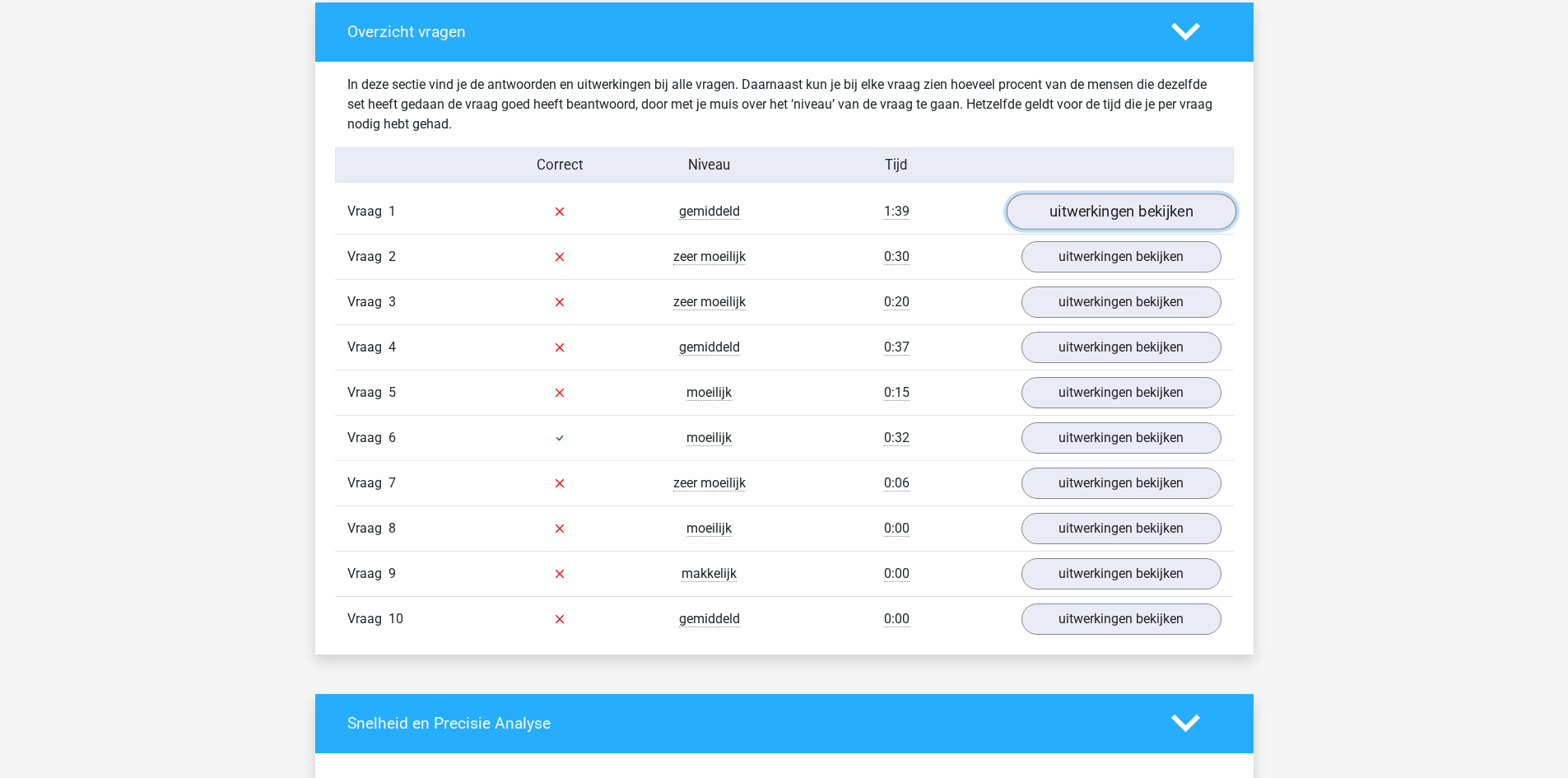
click at [1143, 218] on link "uitwerkingen bekijken" at bounding box center [1120, 211] width 230 height 36
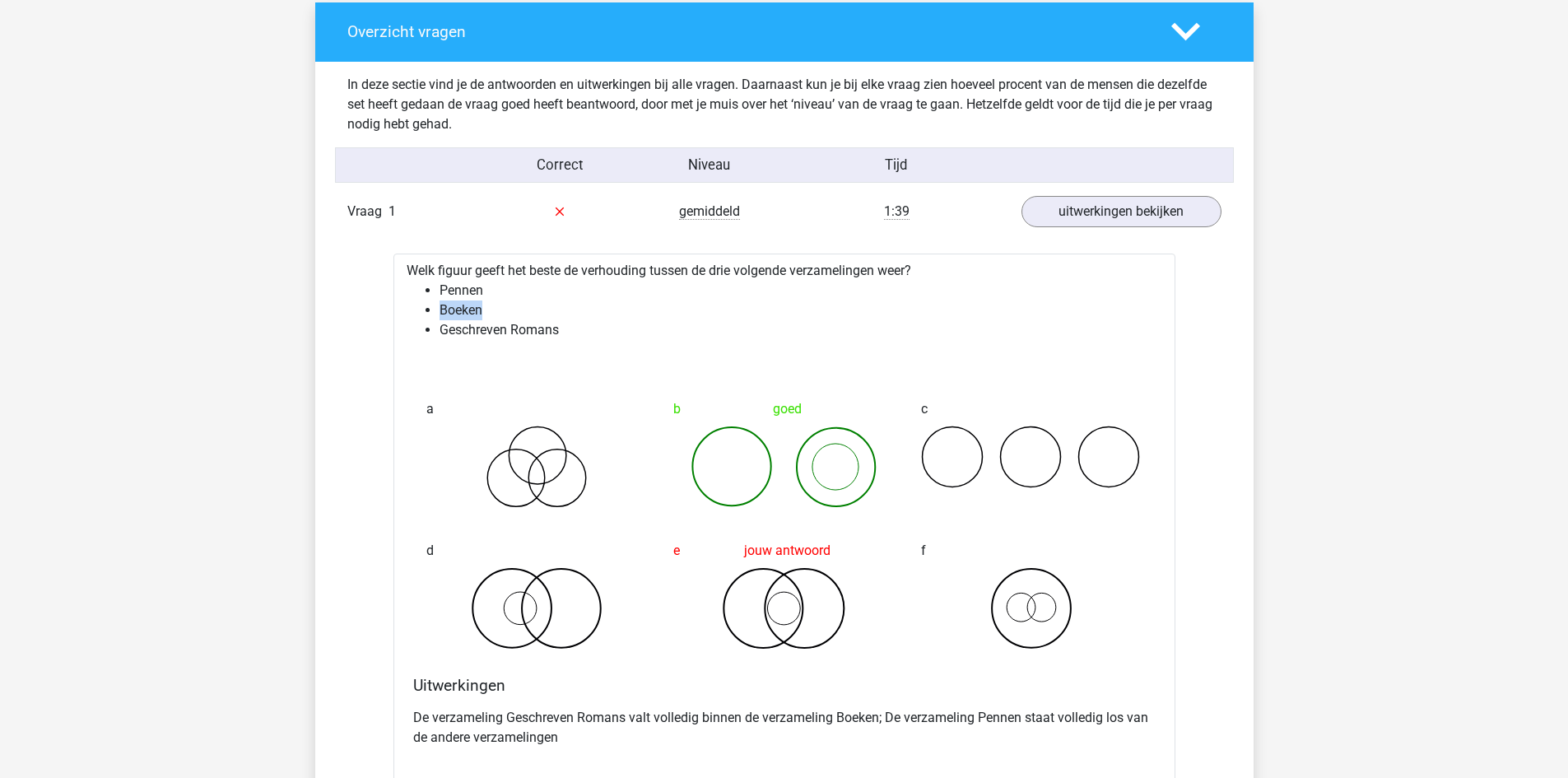
drag, startPoint x: 440, startPoint y: 305, endPoint x: 493, endPoint y: 306, distance: 53.0
click at [493, 306] on li "Boeken" at bounding box center [801, 311] width 723 height 20
drag, startPoint x: 494, startPoint y: 326, endPoint x: 568, endPoint y: 322, distance: 74.1
click at [568, 322] on li "Geschreven Romans" at bounding box center [801, 331] width 723 height 20
click at [432, 304] on ul "Pennen Boeken Geschreven Romans" at bounding box center [784, 310] width 756 height 59
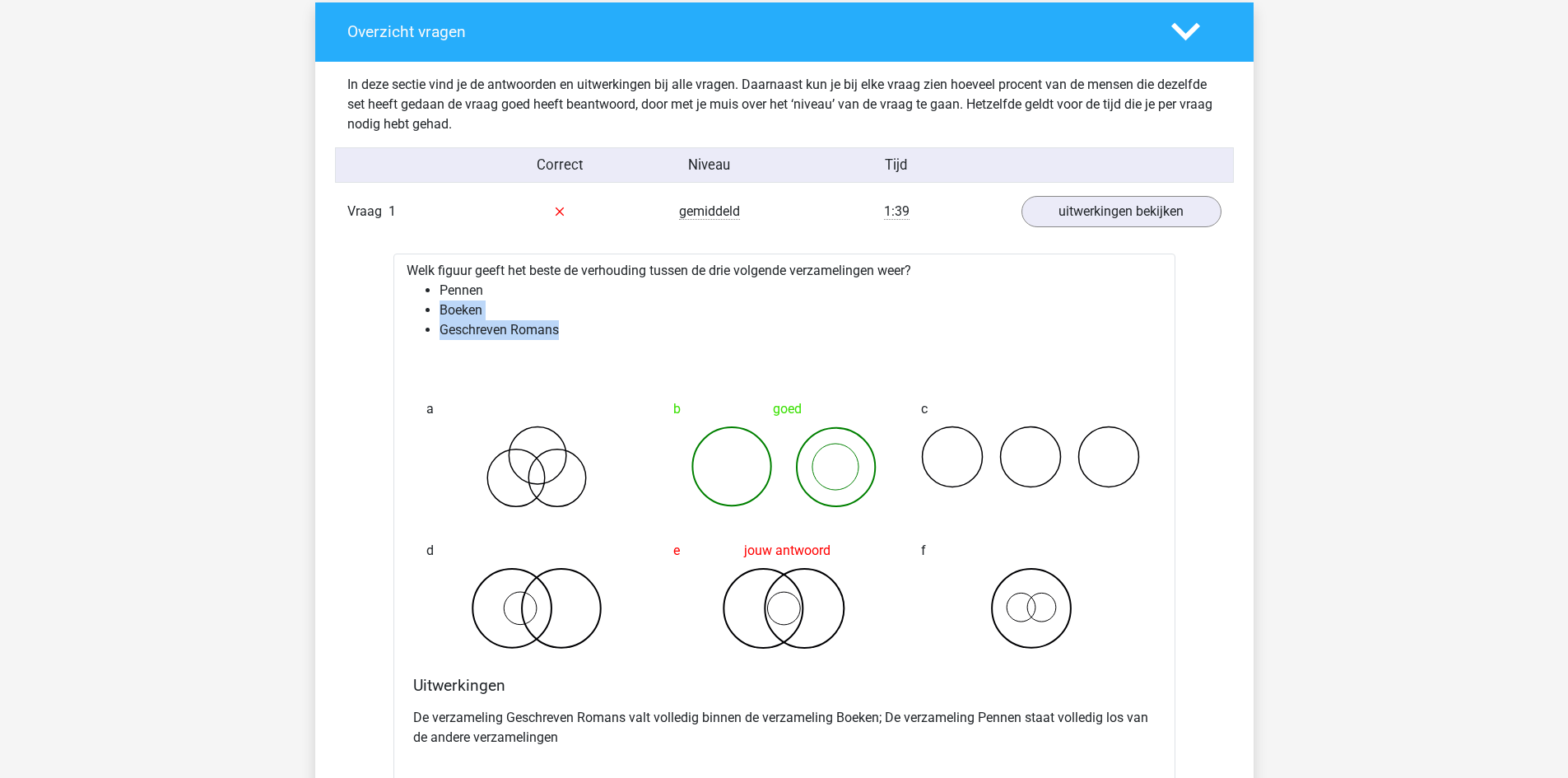
drag, startPoint x: 436, startPoint y: 304, endPoint x: 707, endPoint y: 371, distance: 279.2
click at [576, 326] on ul "Pennen Boeken Geschreven Romans" at bounding box center [784, 310] width 756 height 59
click at [812, 462] on circle at bounding box center [835, 466] width 46 height 46
drag, startPoint x: 736, startPoint y: 434, endPoint x: 749, endPoint y: 432, distance: 13.2
click at [763, 468] on icon at bounding box center [783, 467] width 221 height 83
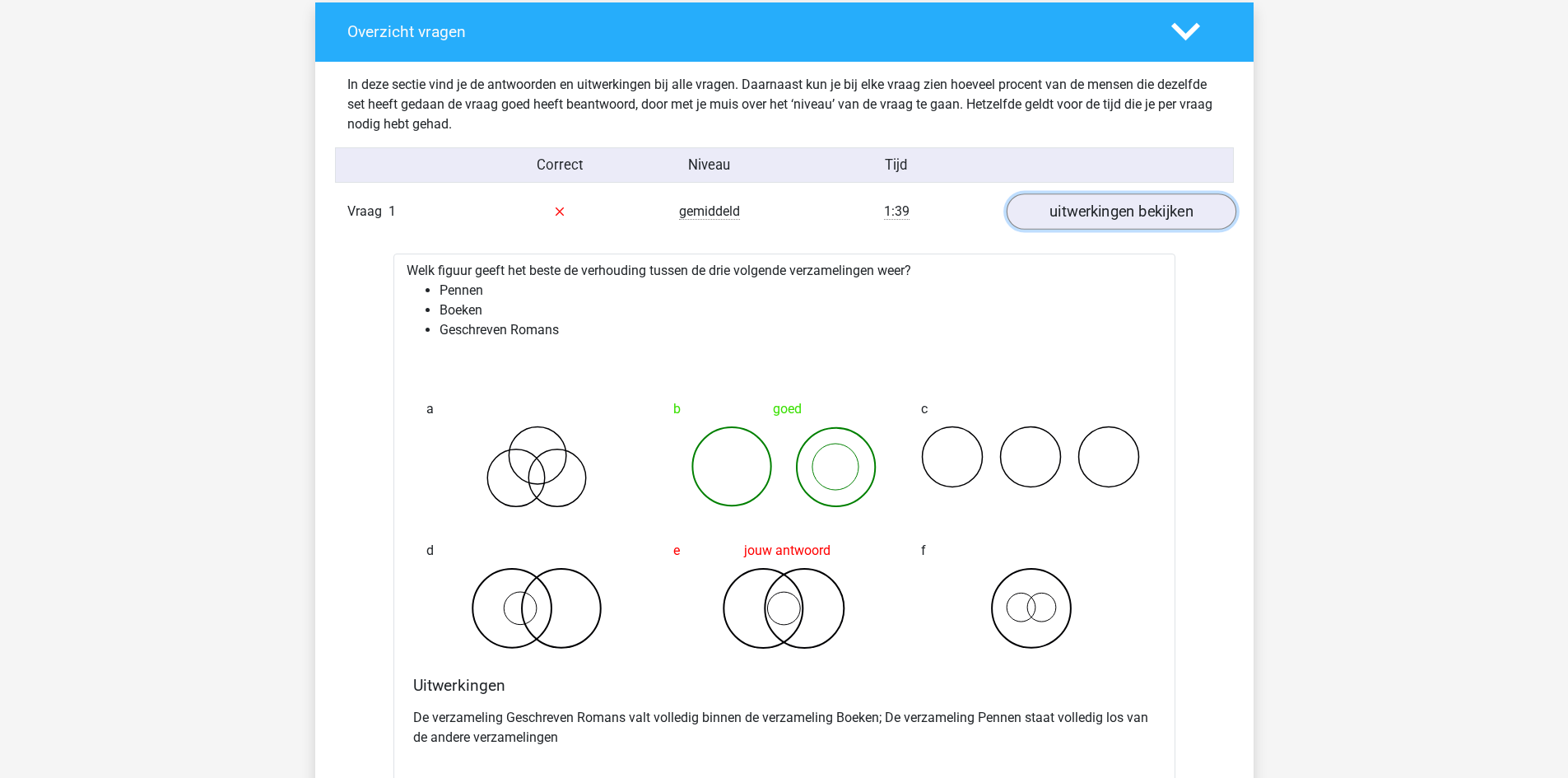
click at [1171, 198] on link "uitwerkingen bekijken" at bounding box center [1120, 211] width 230 height 36
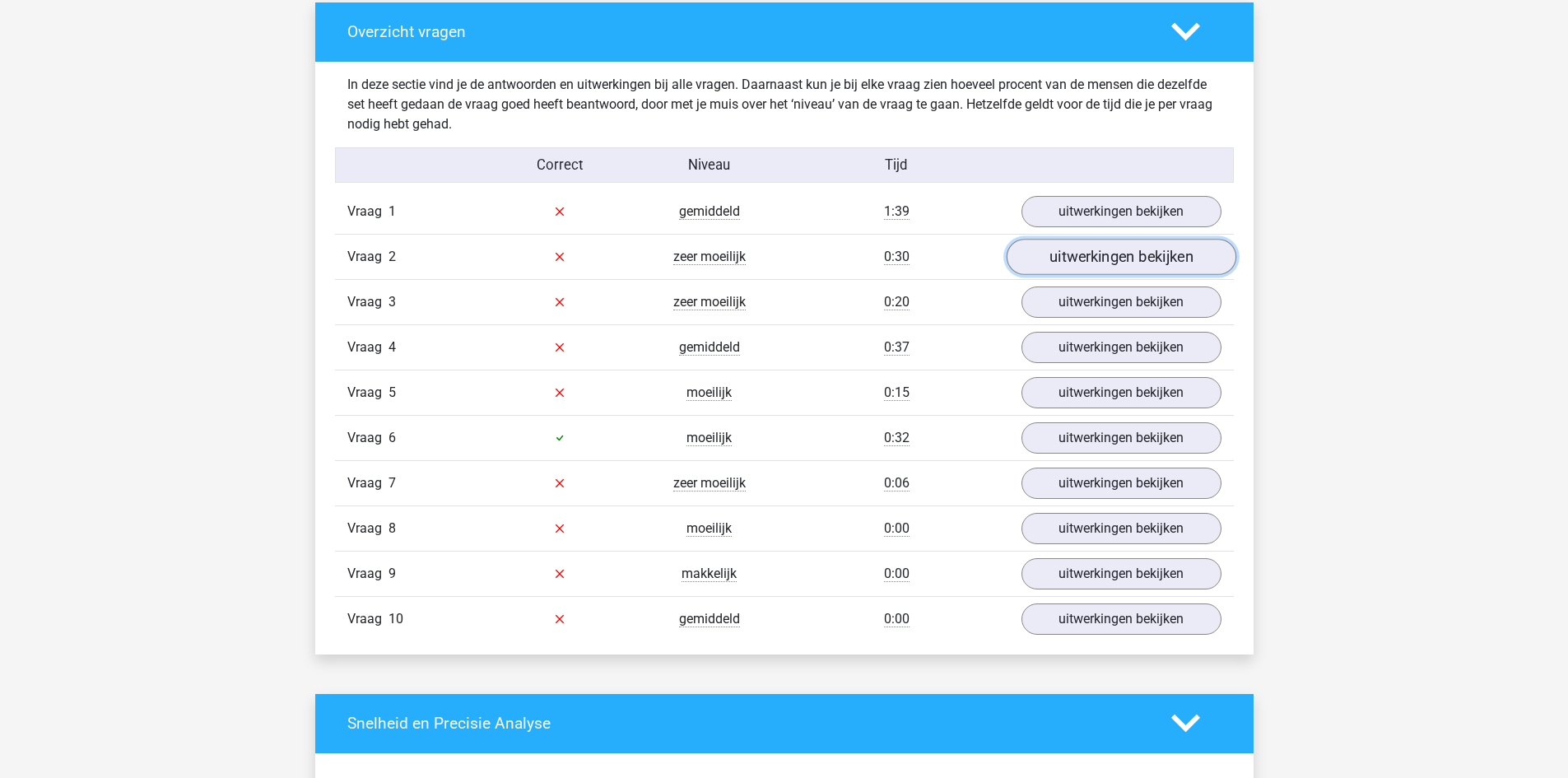
click at [1169, 267] on link "uitwerkingen bekijken" at bounding box center [1120, 256] width 230 height 36
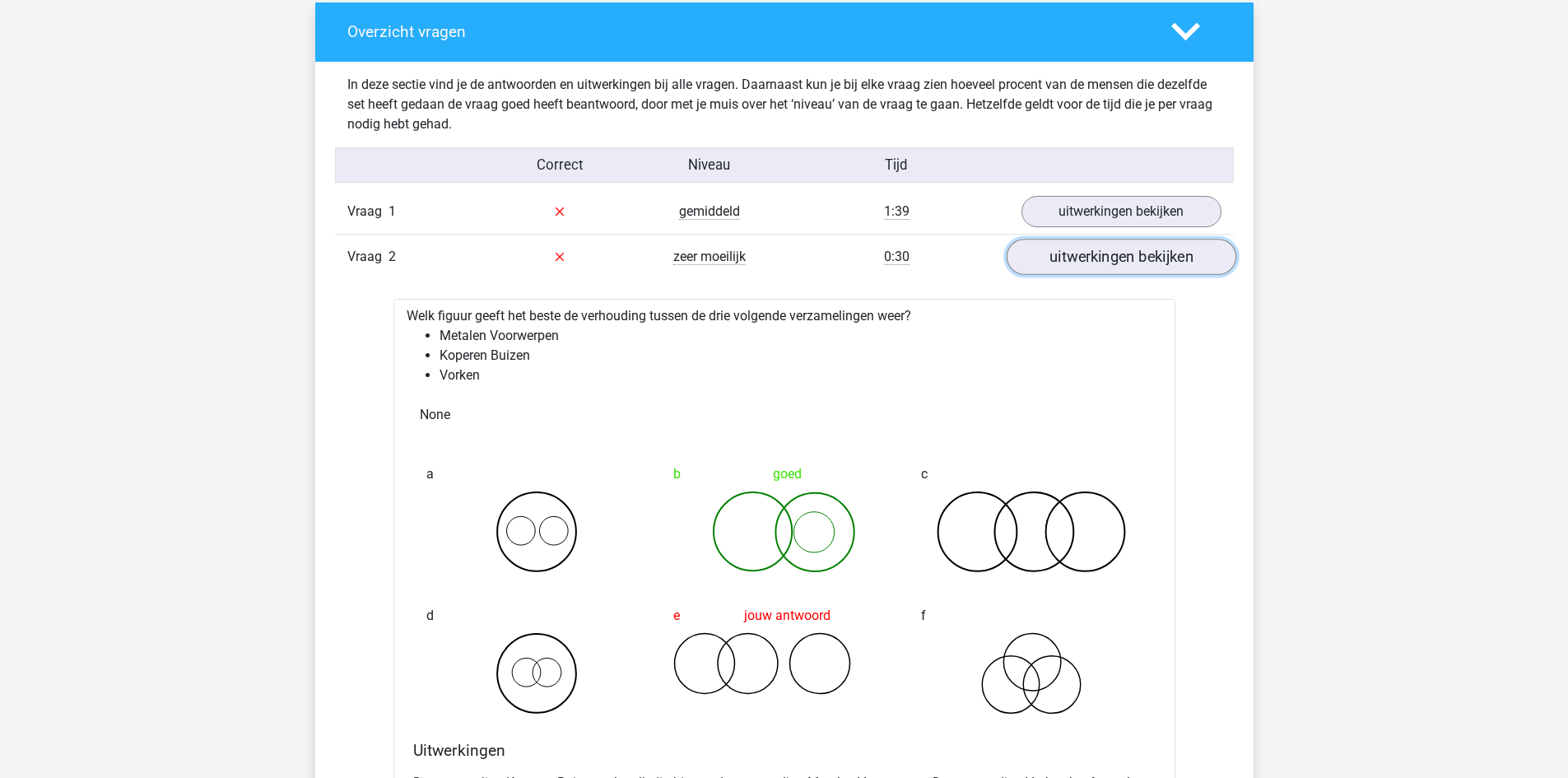
scroll to position [1316, 0]
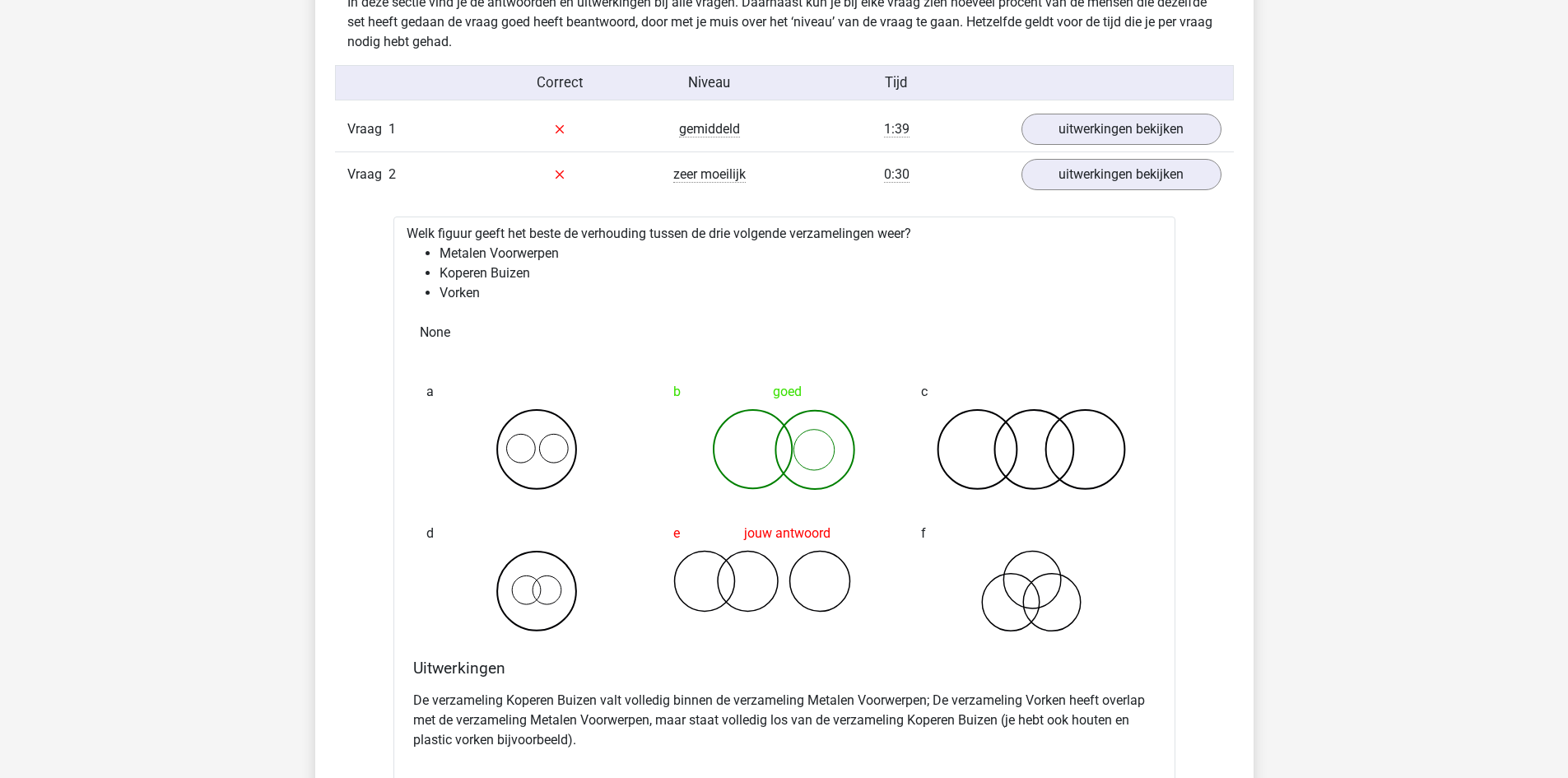
drag, startPoint x: 664, startPoint y: 253, endPoint x: 643, endPoint y: 253, distance: 21.0
click at [643, 253] on li "Metalen Voorwerpen" at bounding box center [801, 254] width 723 height 20
drag, startPoint x: 447, startPoint y: 270, endPoint x: 545, endPoint y: 265, distance: 98.1
click at [545, 265] on li "Koperen Buizen" at bounding box center [801, 273] width 723 height 20
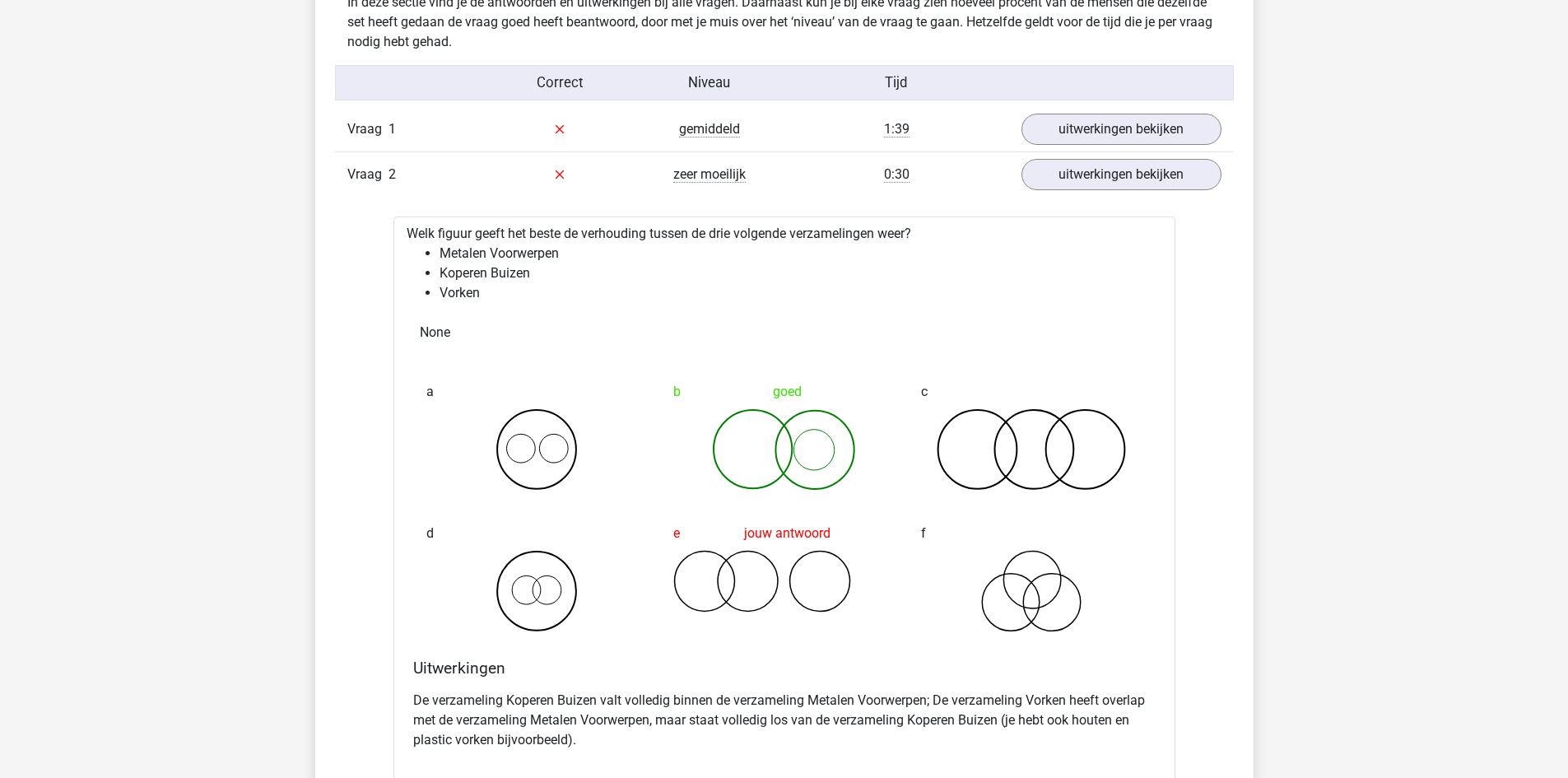
drag, startPoint x: 447, startPoint y: 295, endPoint x: 521, endPoint y: 305, distance: 74.7
click at [521, 305] on div "Welk figuur geeft het beste de verhouding tussen de drie volgende verzamelingen…" at bounding box center [784, 530] width 782 height 629
click at [537, 293] on li "Vorken" at bounding box center [801, 293] width 723 height 20
drag, startPoint x: 499, startPoint y: 295, endPoint x: 490, endPoint y: 254, distance: 42.0
click at [490, 254] on ul "Metalen Voorwerpen Koperen Buizen Vorken" at bounding box center [784, 273] width 756 height 59
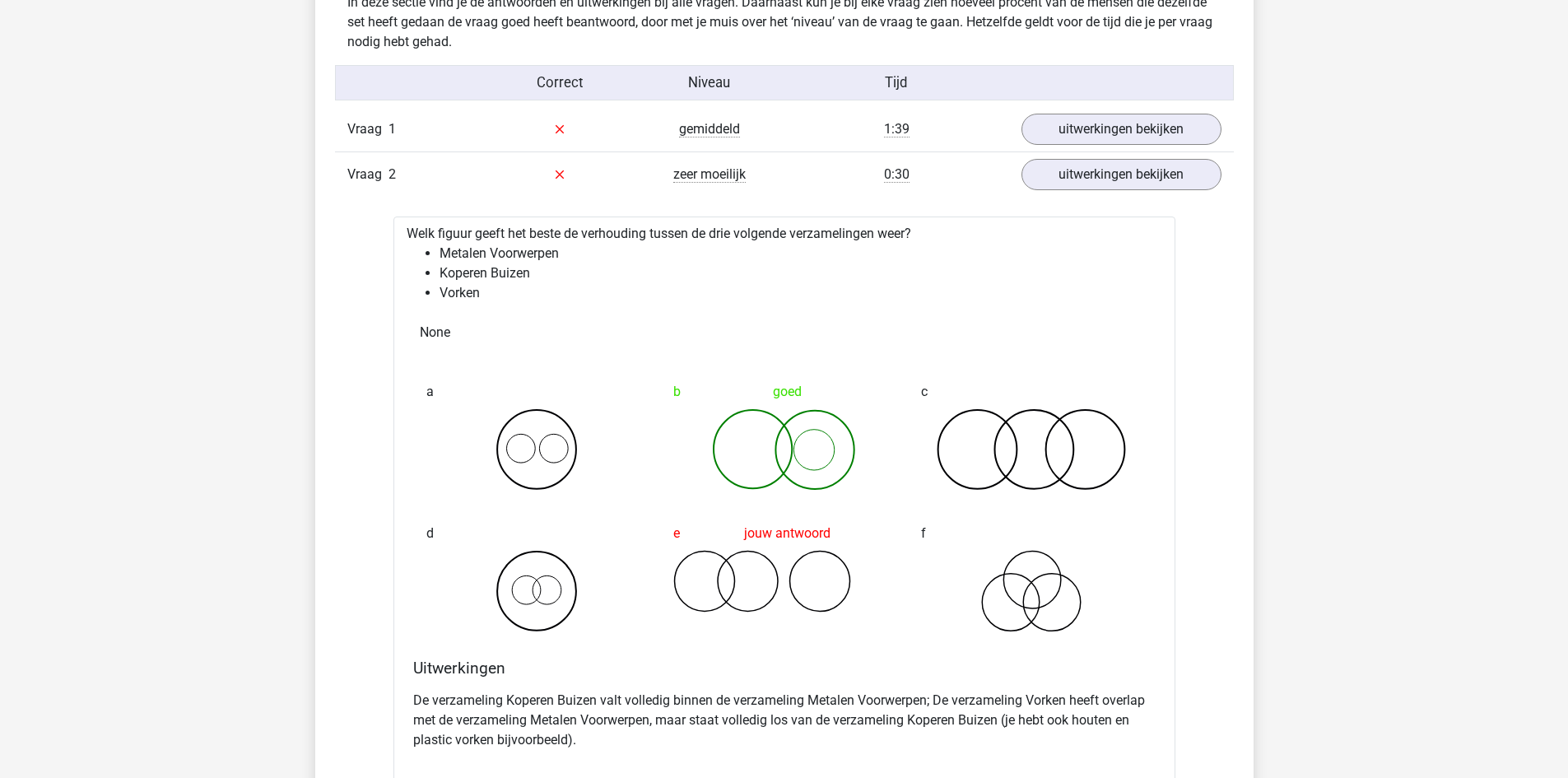
drag, startPoint x: 740, startPoint y: 432, endPoint x: 781, endPoint y: 429, distance: 41.1
click at [781, 430] on icon at bounding box center [783, 449] width 221 height 83
drag, startPoint x: 532, startPoint y: 710, endPoint x: 798, endPoint y: 671, distance: 268.8
click at [801, 698] on p "De verzameling Koperen Buizen valt volledig binnen de verzameling Metalen Voorw…" at bounding box center [784, 720] width 742 height 59
drag, startPoint x: 440, startPoint y: 255, endPoint x: 488, endPoint y: 253, distance: 48.0
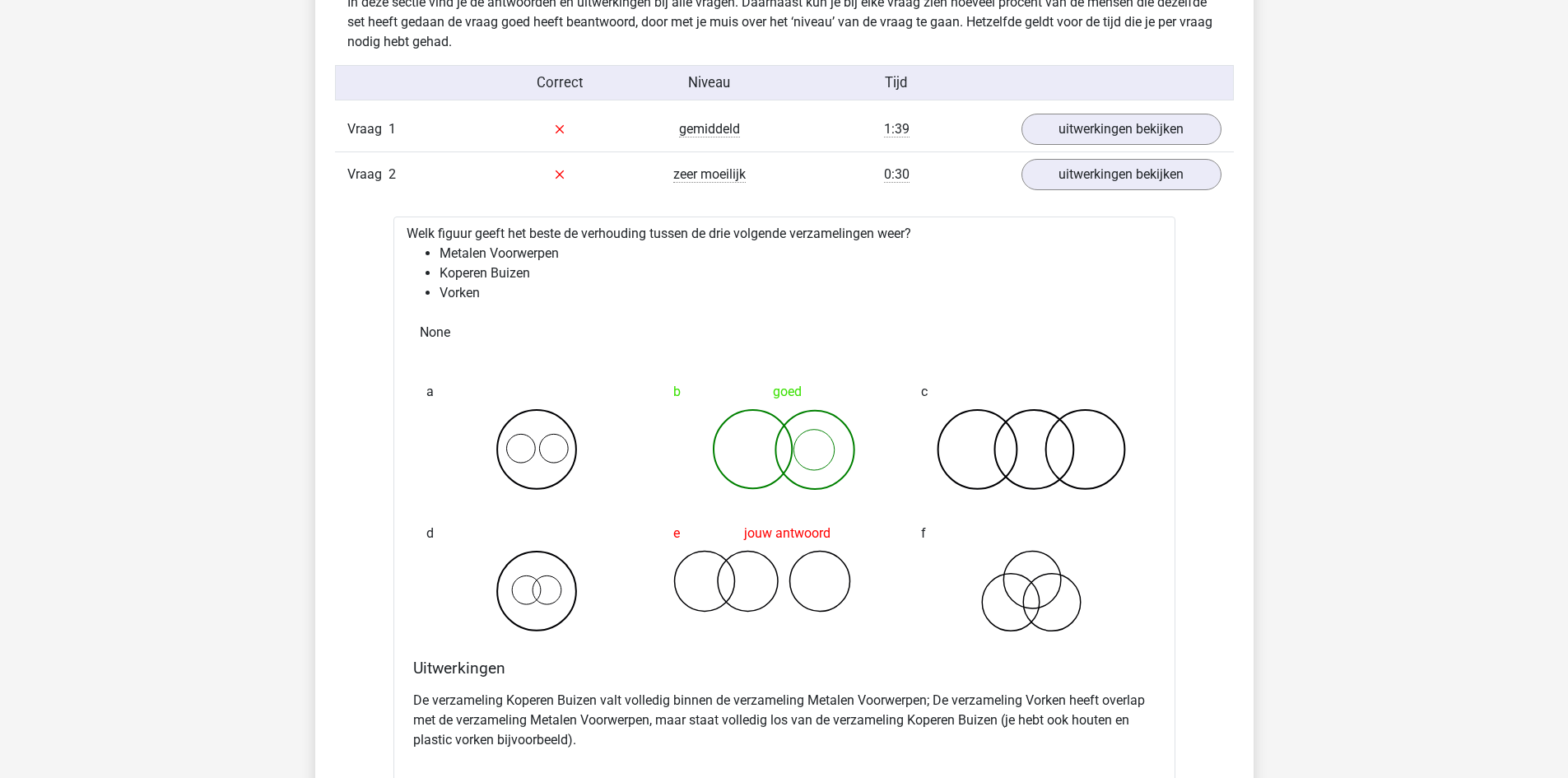
click at [441, 255] on li "Metalen Voorwerpen" at bounding box center [801, 254] width 723 height 20
drag, startPoint x: 518, startPoint y: 255, endPoint x: 563, endPoint y: 255, distance: 45.0
click at [563, 255] on li "Metalen Voorwerpen" at bounding box center [801, 254] width 723 height 20
click at [823, 432] on circle at bounding box center [814, 449] width 40 height 40
drag, startPoint x: 483, startPoint y: 257, endPoint x: 551, endPoint y: 250, distance: 68.4
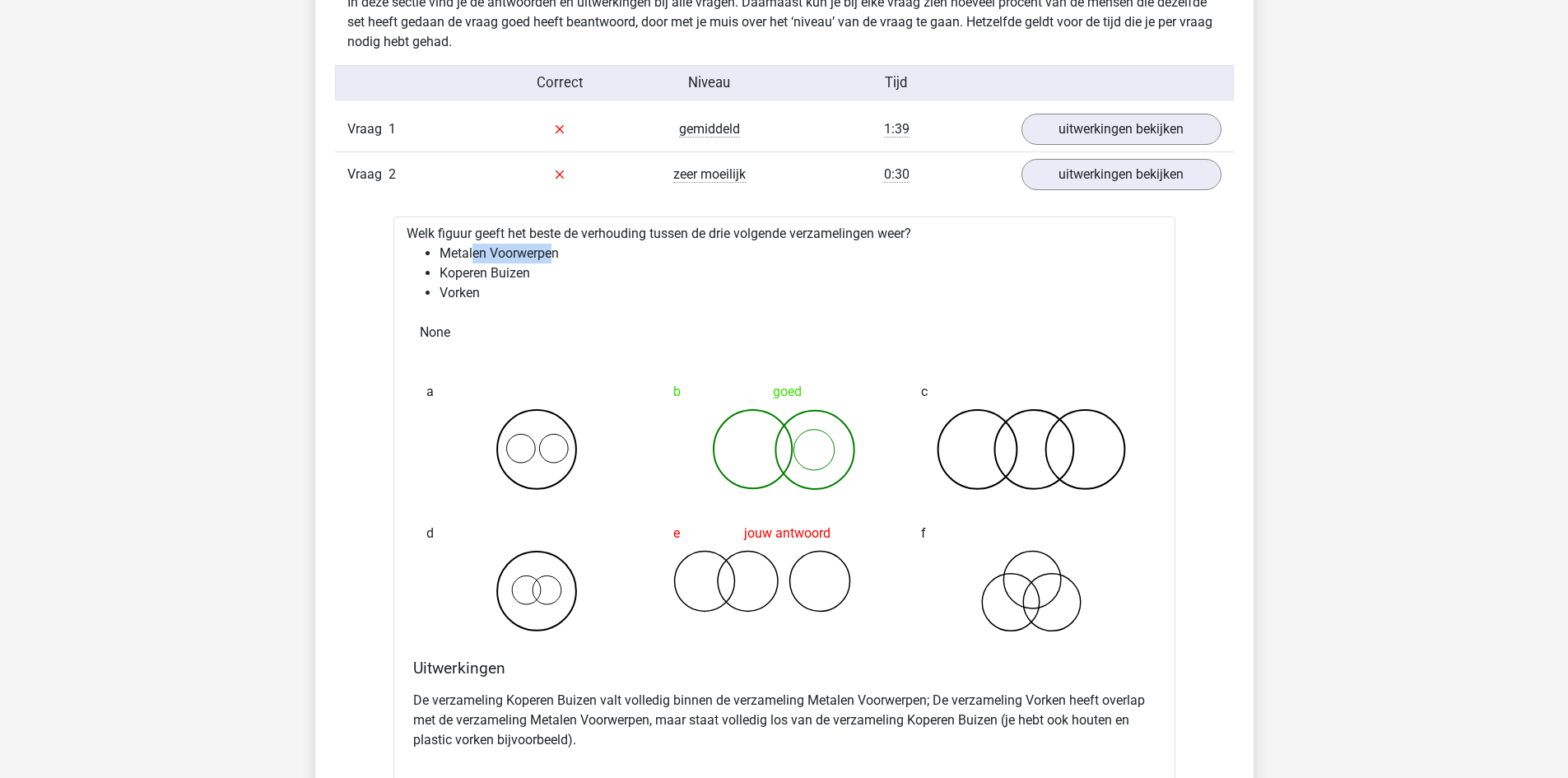
click at [551, 250] on li "Metalen Voorwerpen" at bounding box center [801, 254] width 723 height 20
click at [739, 429] on icon at bounding box center [783, 449] width 221 height 83
drag, startPoint x: 478, startPoint y: 303, endPoint x: 443, endPoint y: 252, distance: 61.9
click at [443, 252] on div "Welk figuur geeft het beste de verhouding tussen de drie volgende verzamelingen…" at bounding box center [784, 530] width 782 height 629
click at [478, 263] on li "Koperen Buizen" at bounding box center [801, 273] width 723 height 20
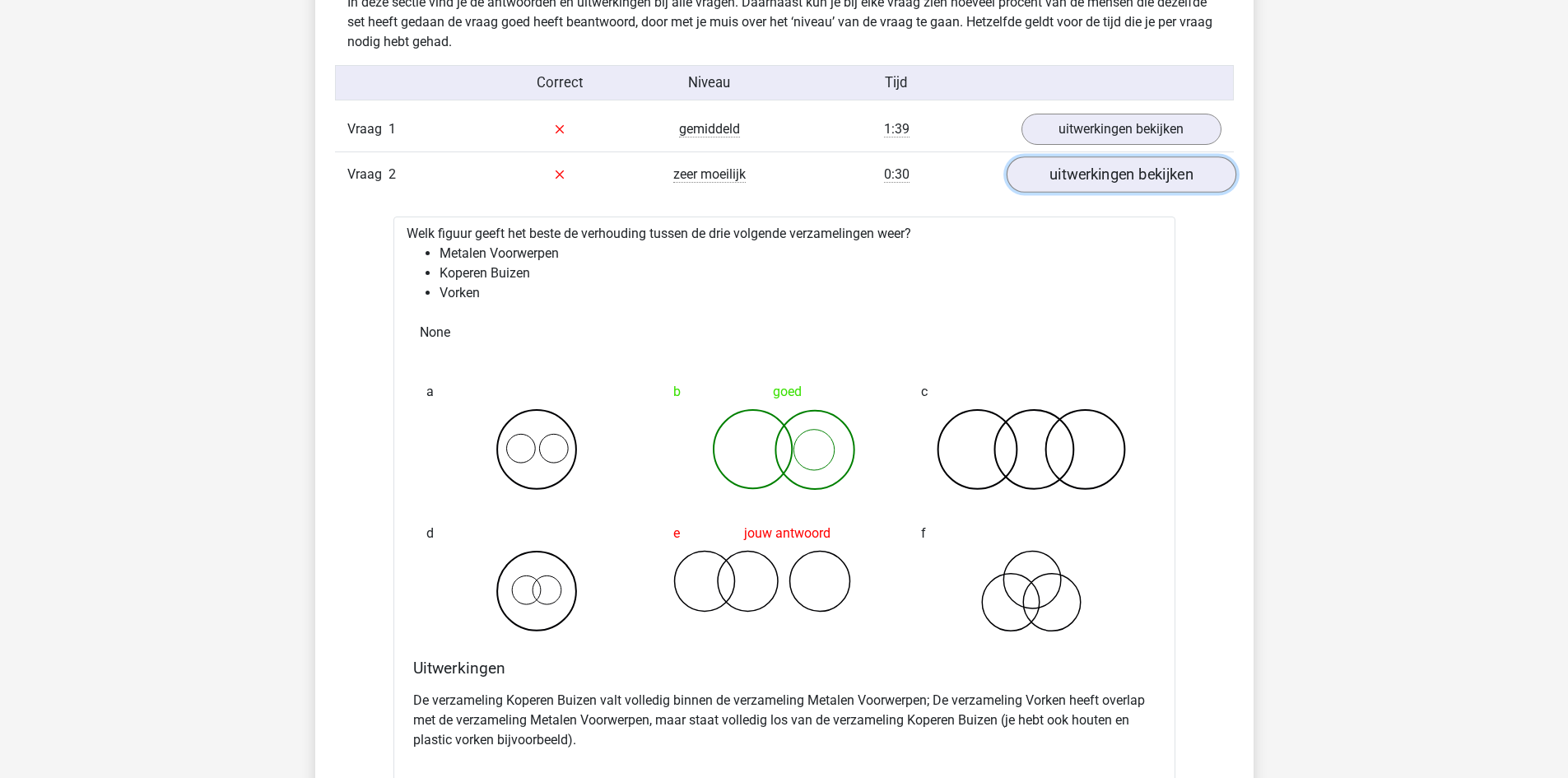
click at [1151, 187] on link "uitwerkingen bekijken" at bounding box center [1120, 174] width 230 height 36
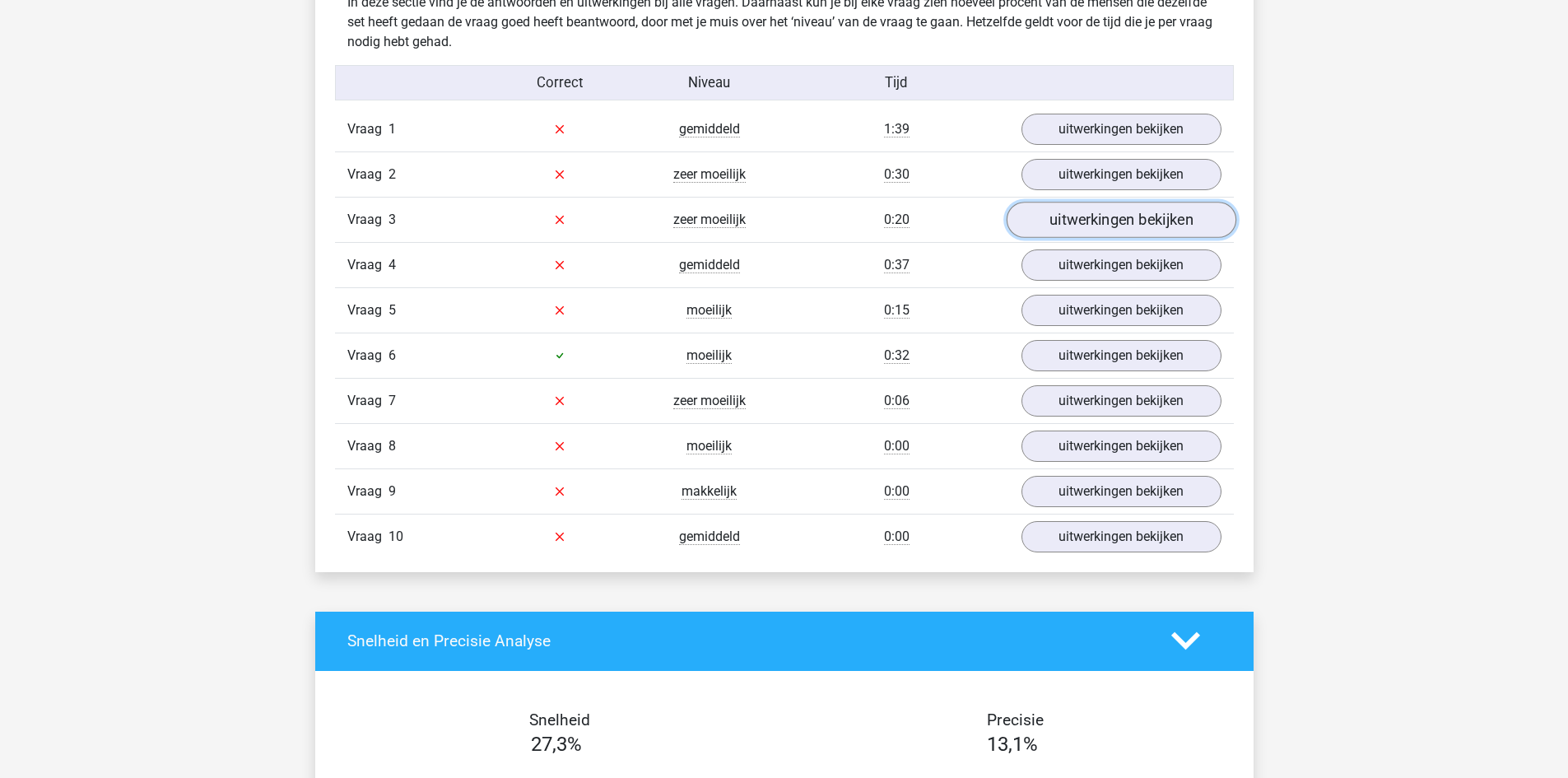
click at [1120, 223] on link "uitwerkingen bekijken" at bounding box center [1120, 220] width 230 height 36
